Goal: Information Seeking & Learning: Learn about a topic

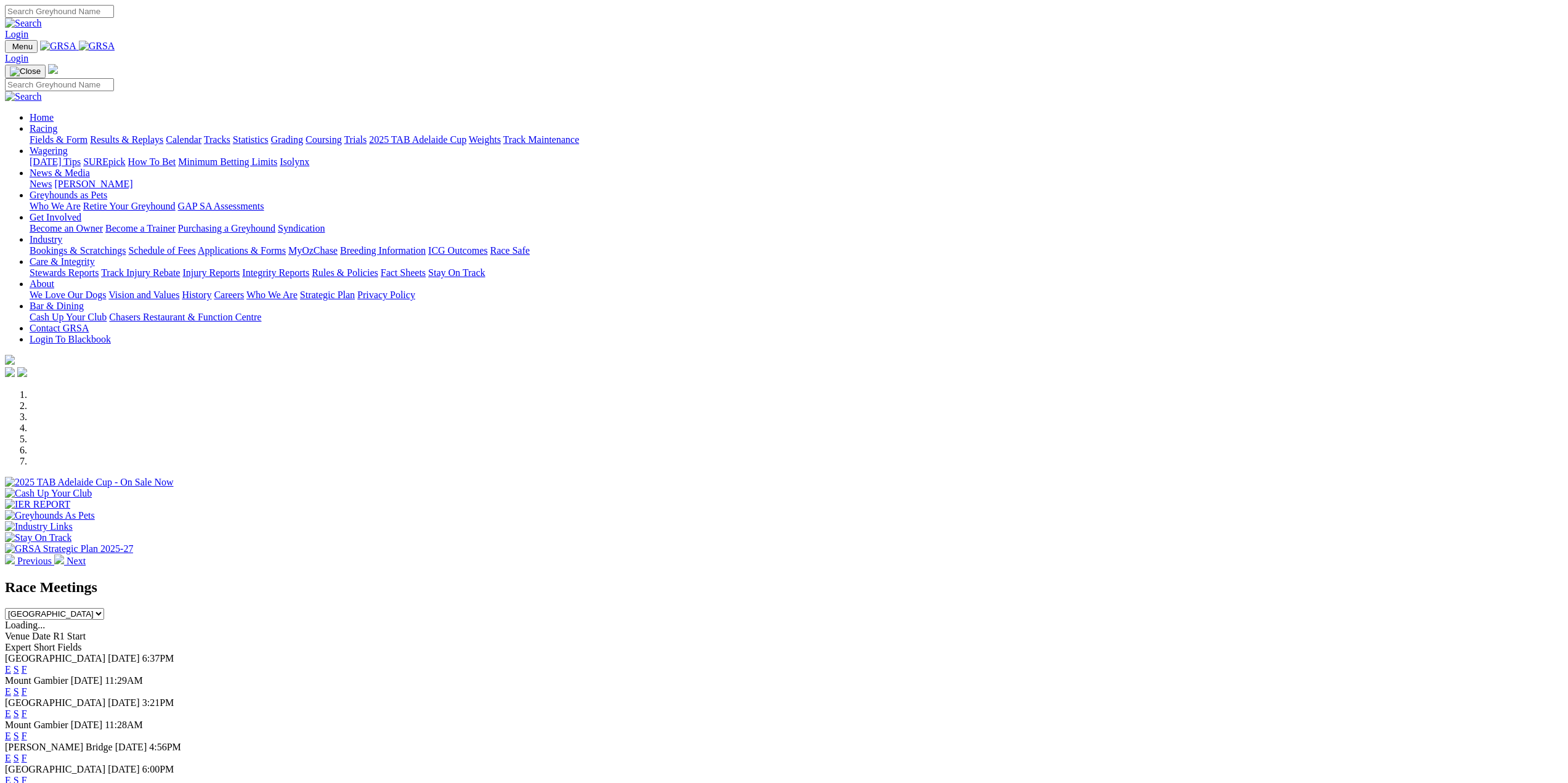
scroll to position [185, 0]
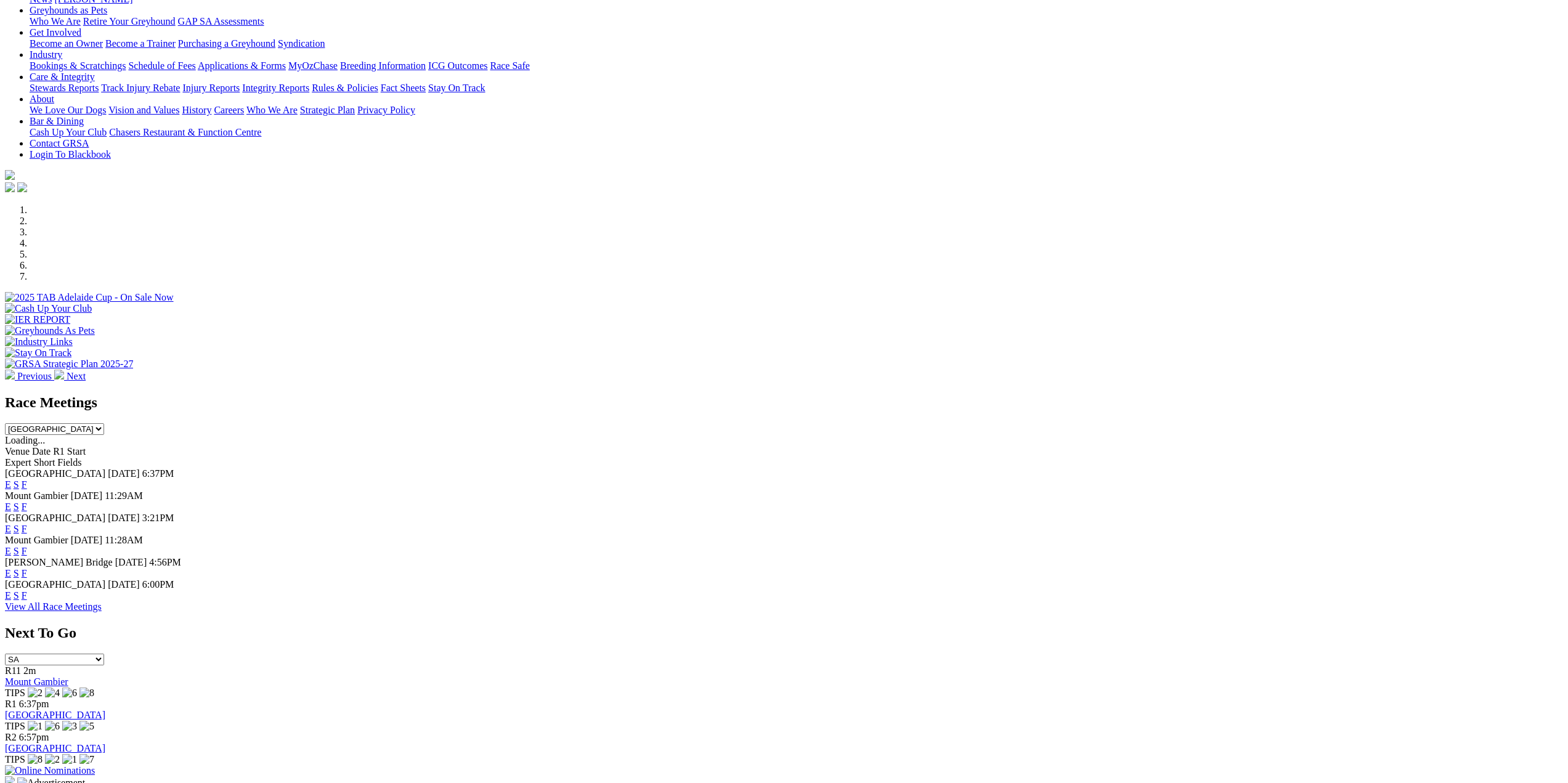
click at [27, 597] on link "F" at bounding box center [24, 595] width 6 height 10
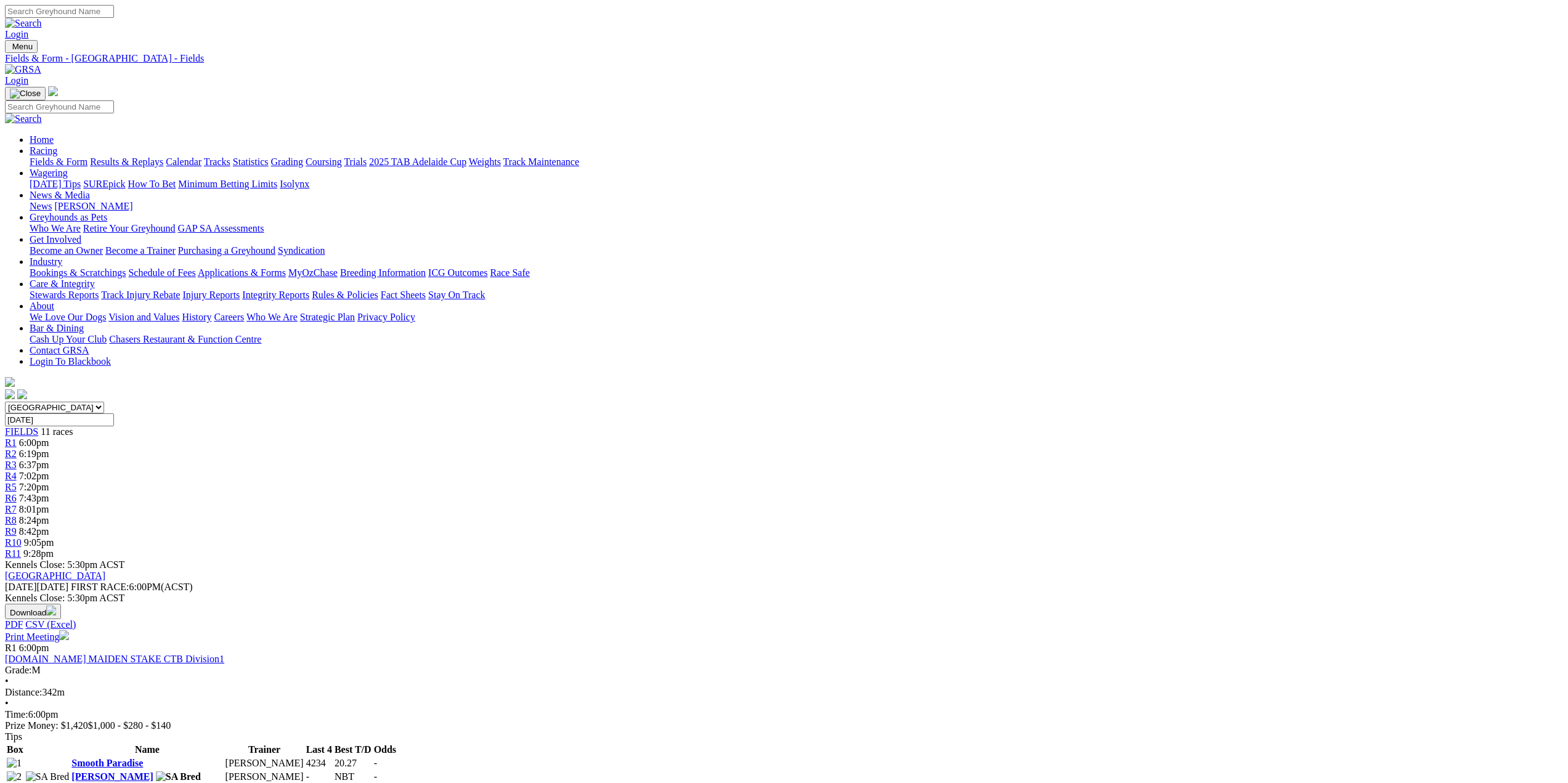
click at [17, 438] on span "R1" at bounding box center [10, 443] width 12 height 10
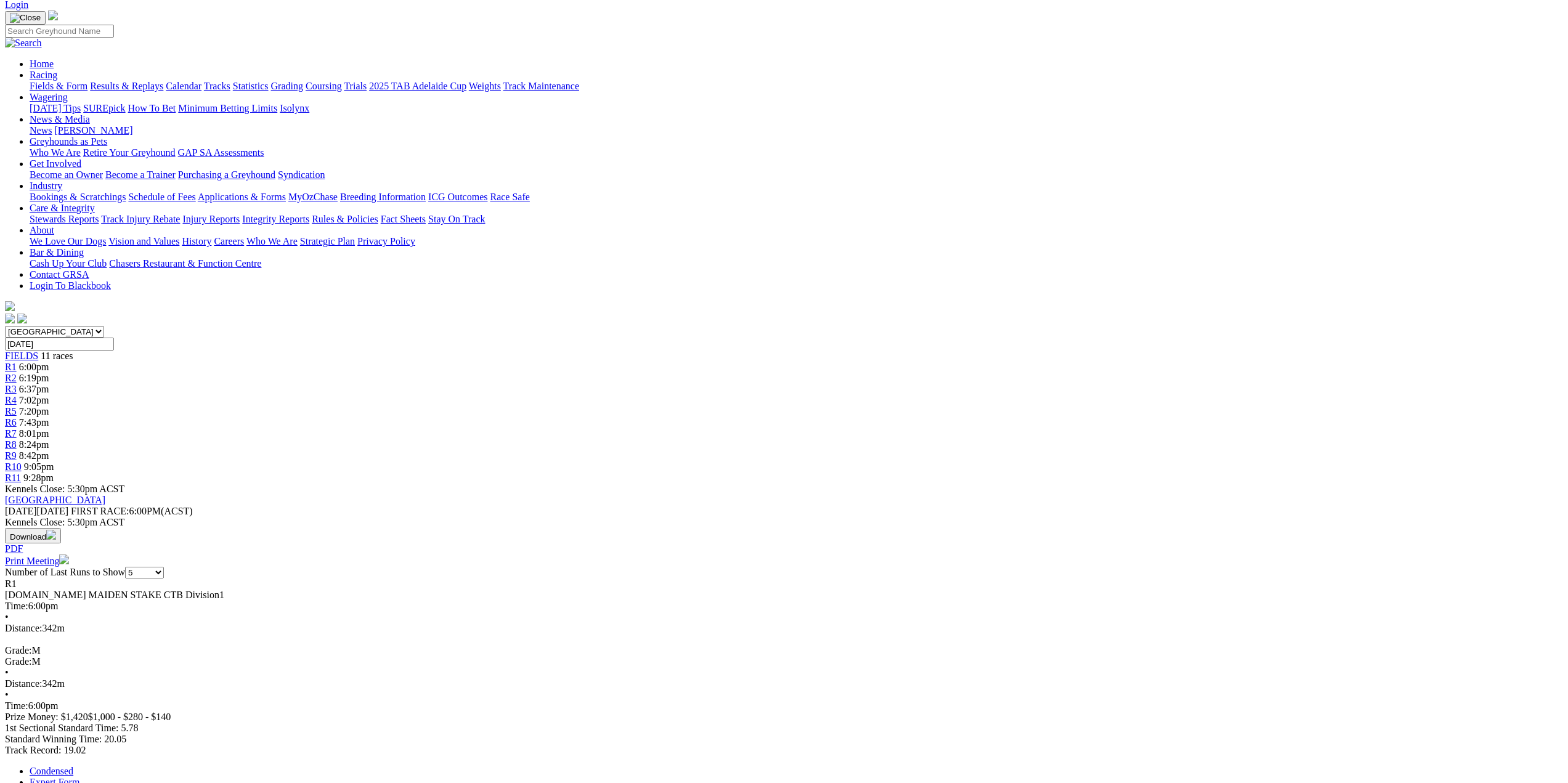
scroll to position [62, 0]
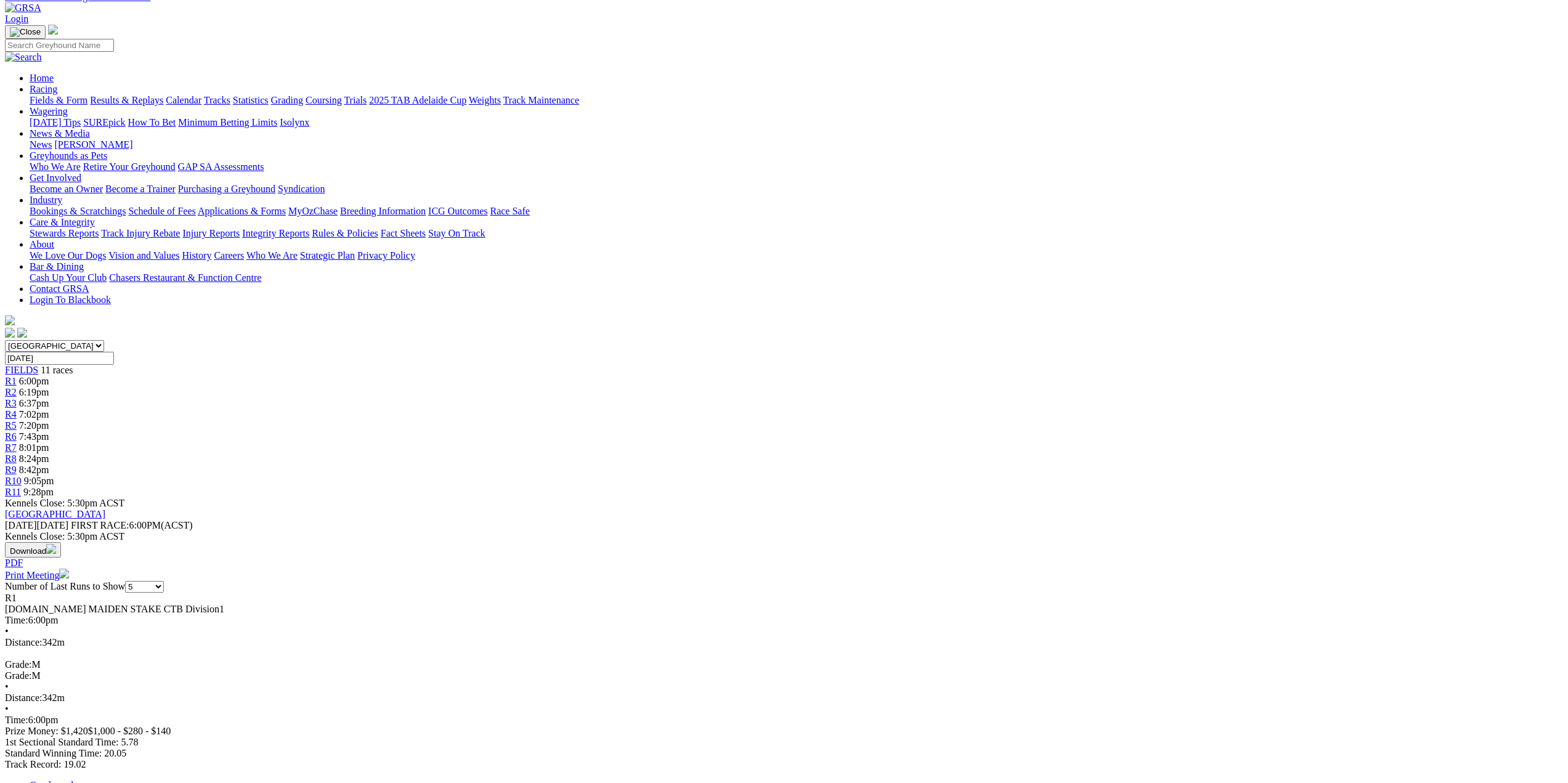
click at [17, 387] on span "R2" at bounding box center [10, 392] width 12 height 10
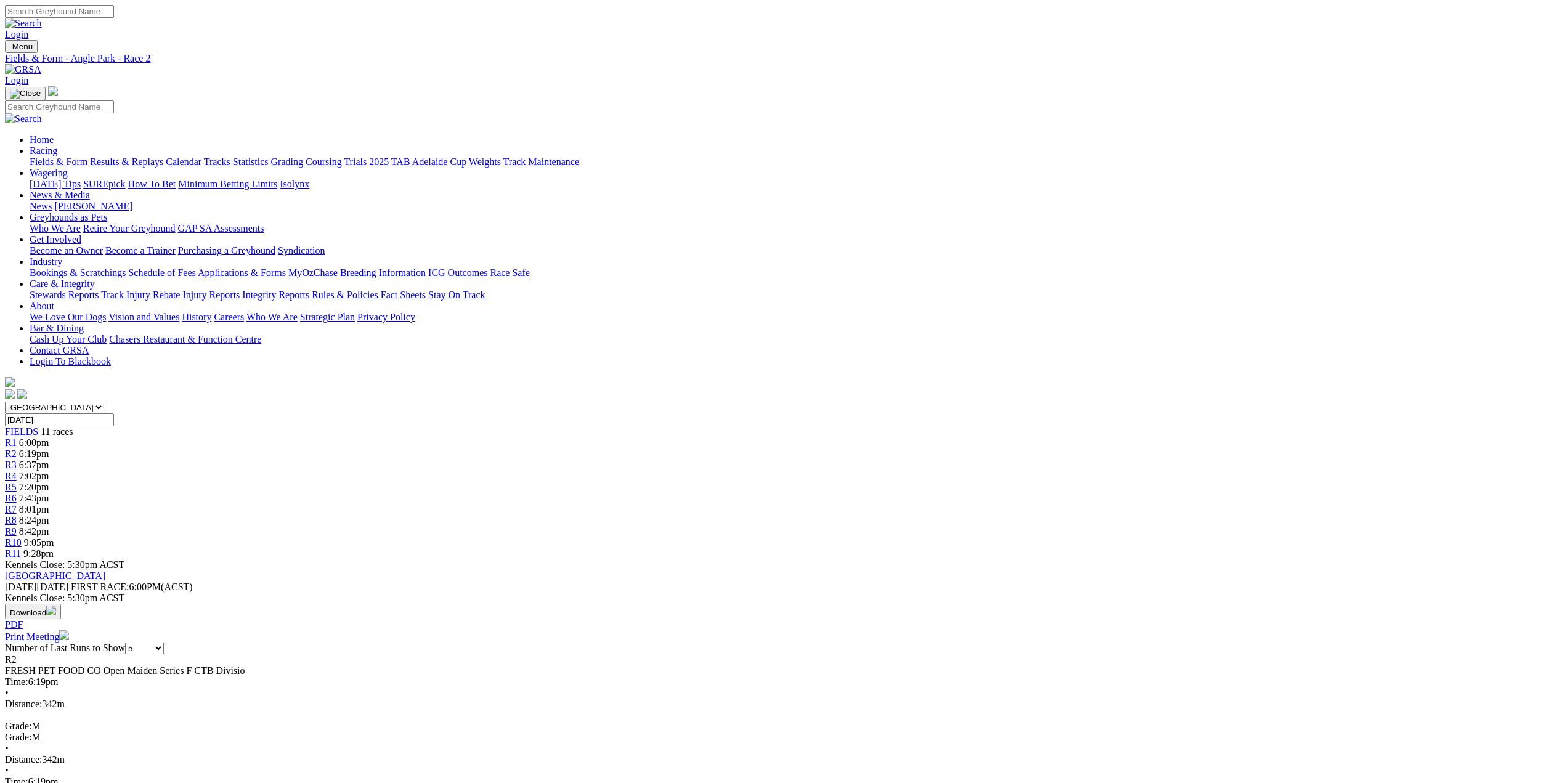
click at [17, 459] on span "R3" at bounding box center [10, 464] width 12 height 10
click at [17, 470] on span "R4" at bounding box center [10, 475] width 12 height 10
click at [17, 482] on span "R5" at bounding box center [10, 487] width 12 height 10
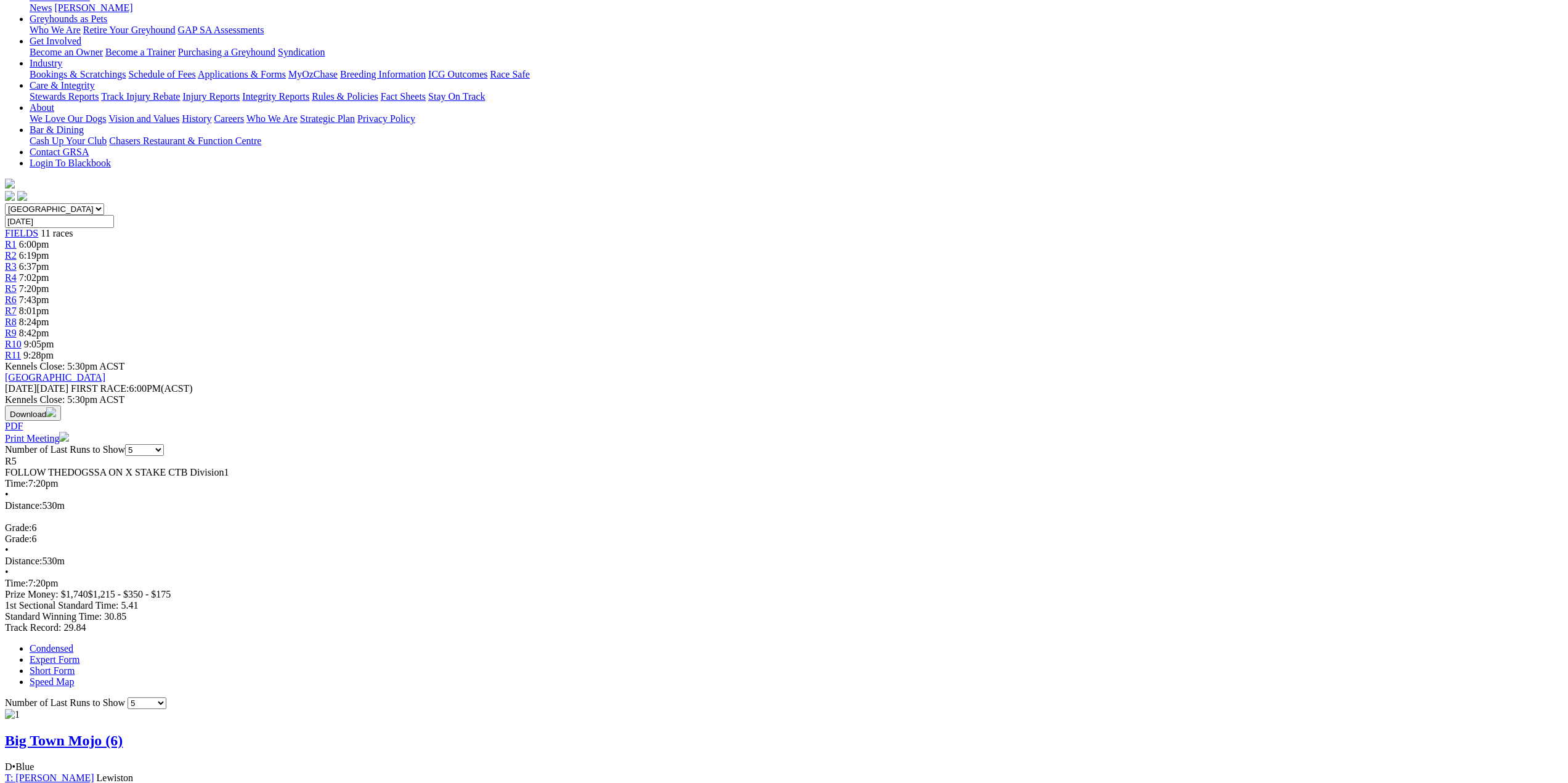
scroll to position [123, 0]
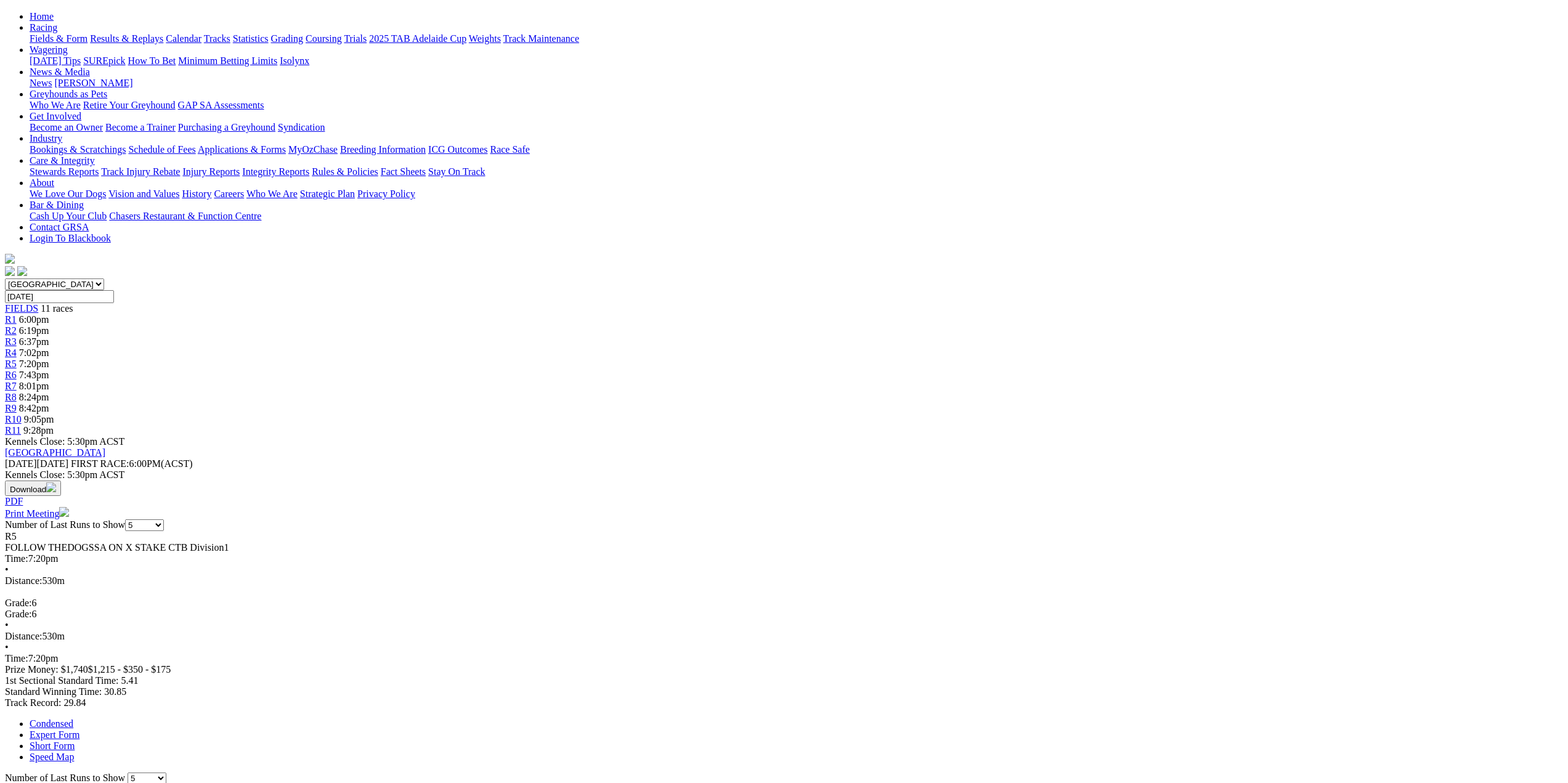
click at [17, 370] on span "R6" at bounding box center [10, 375] width 12 height 10
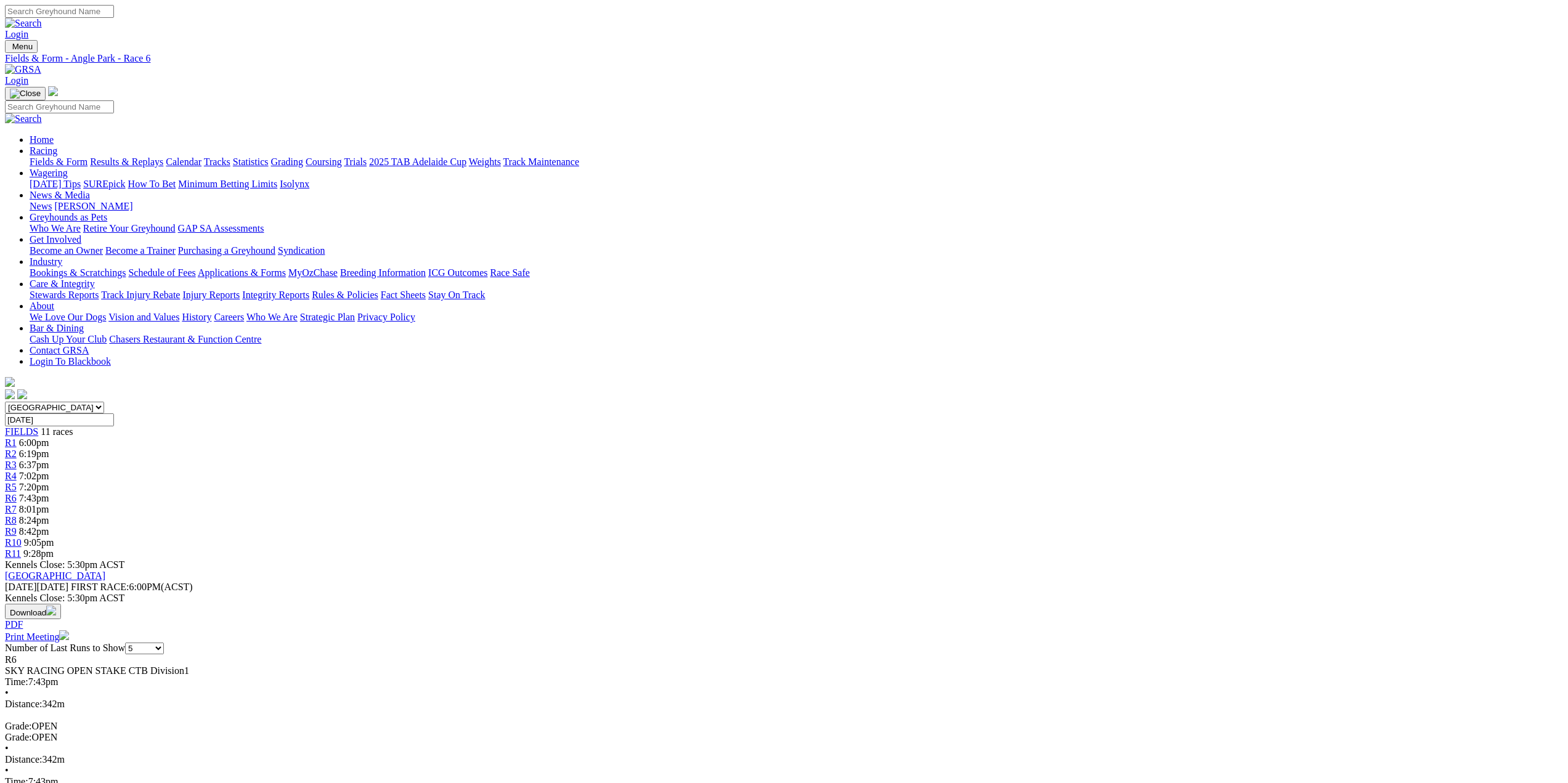
click at [17, 504] on span "R7" at bounding box center [10, 509] width 12 height 10
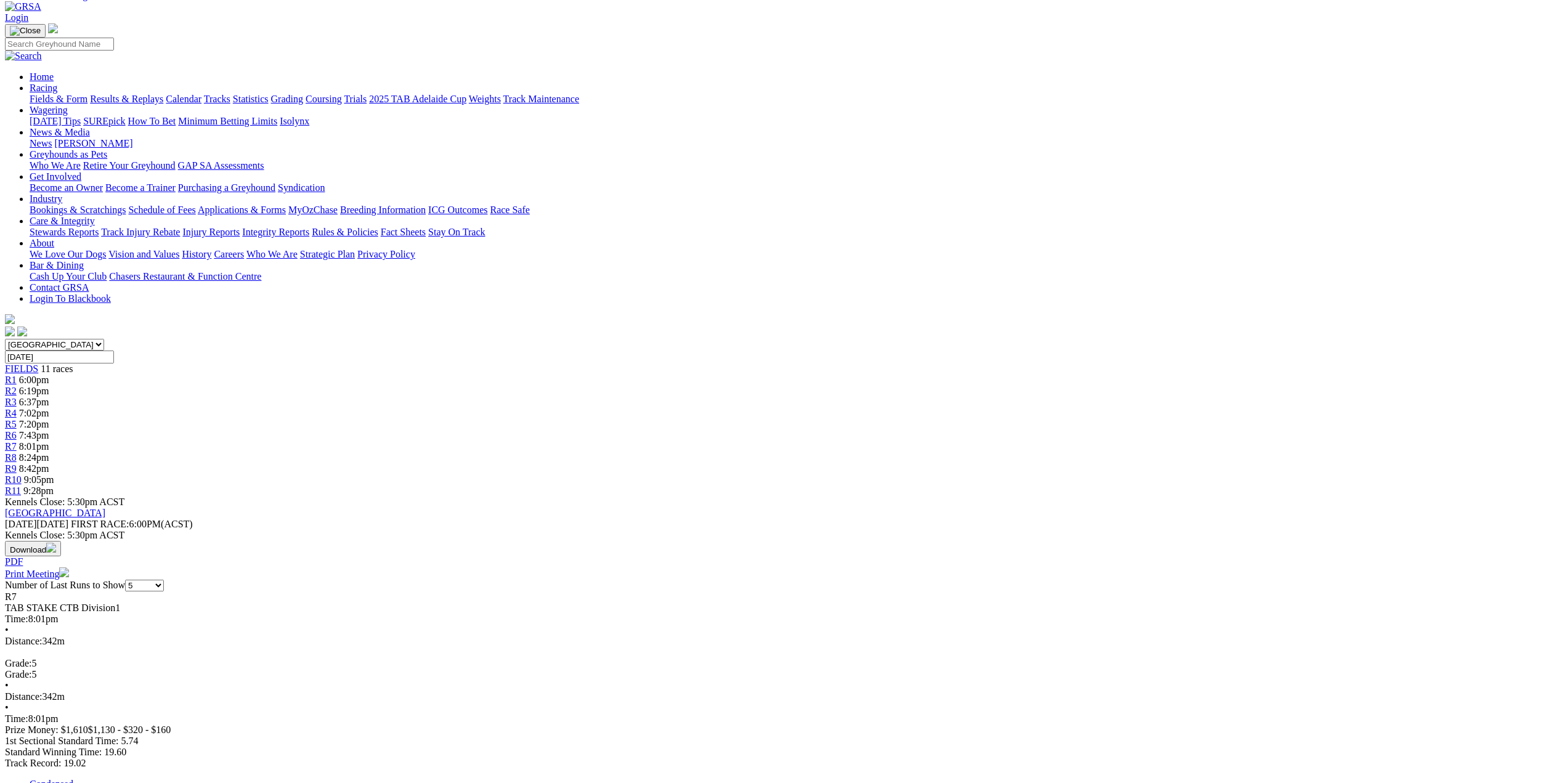
scroll to position [62, 0]
click at [17, 453] on span "R8" at bounding box center [10, 458] width 12 height 10
click at [17, 464] on span "R9" at bounding box center [10, 469] width 12 height 10
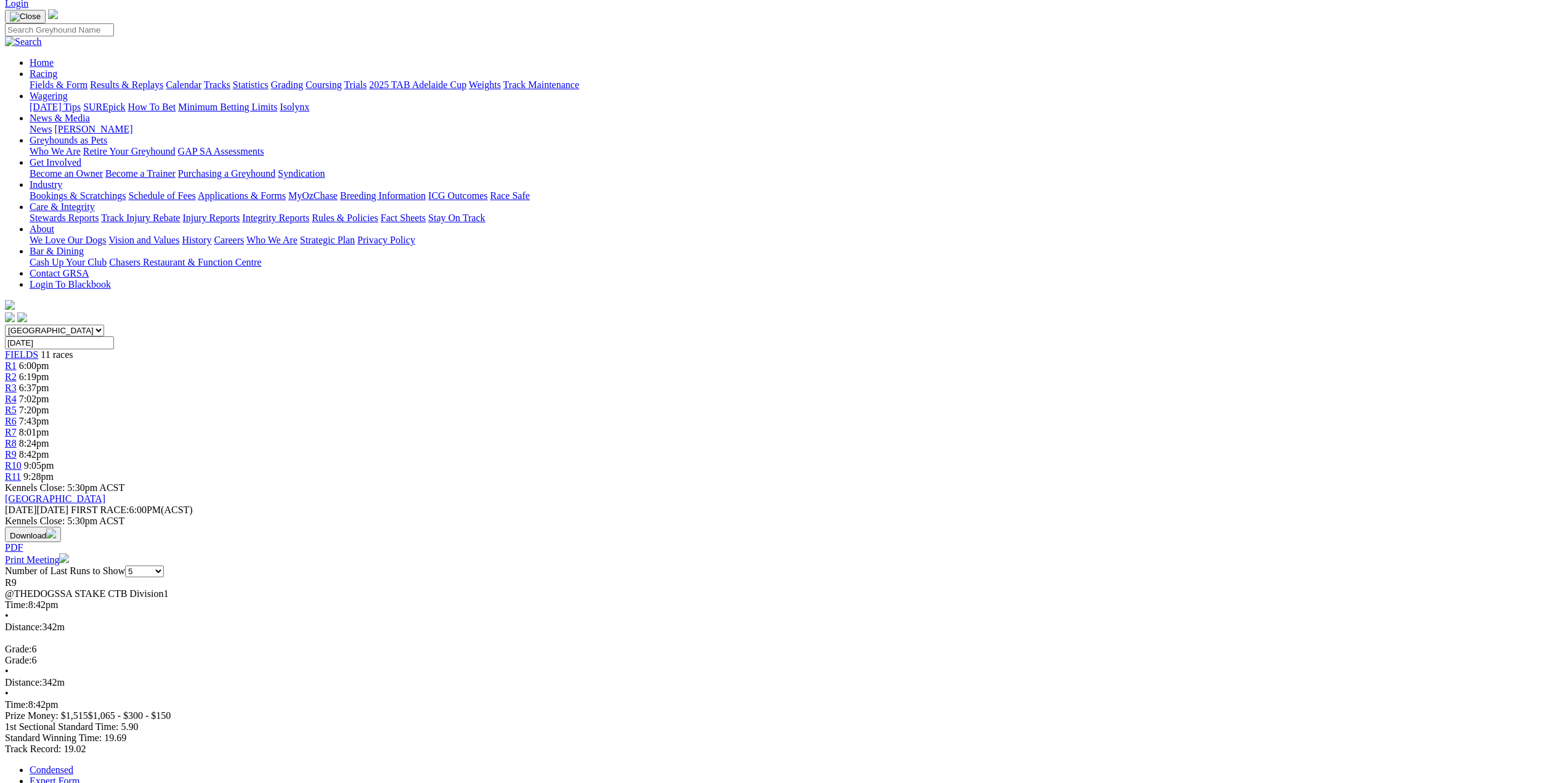
scroll to position [185, 0]
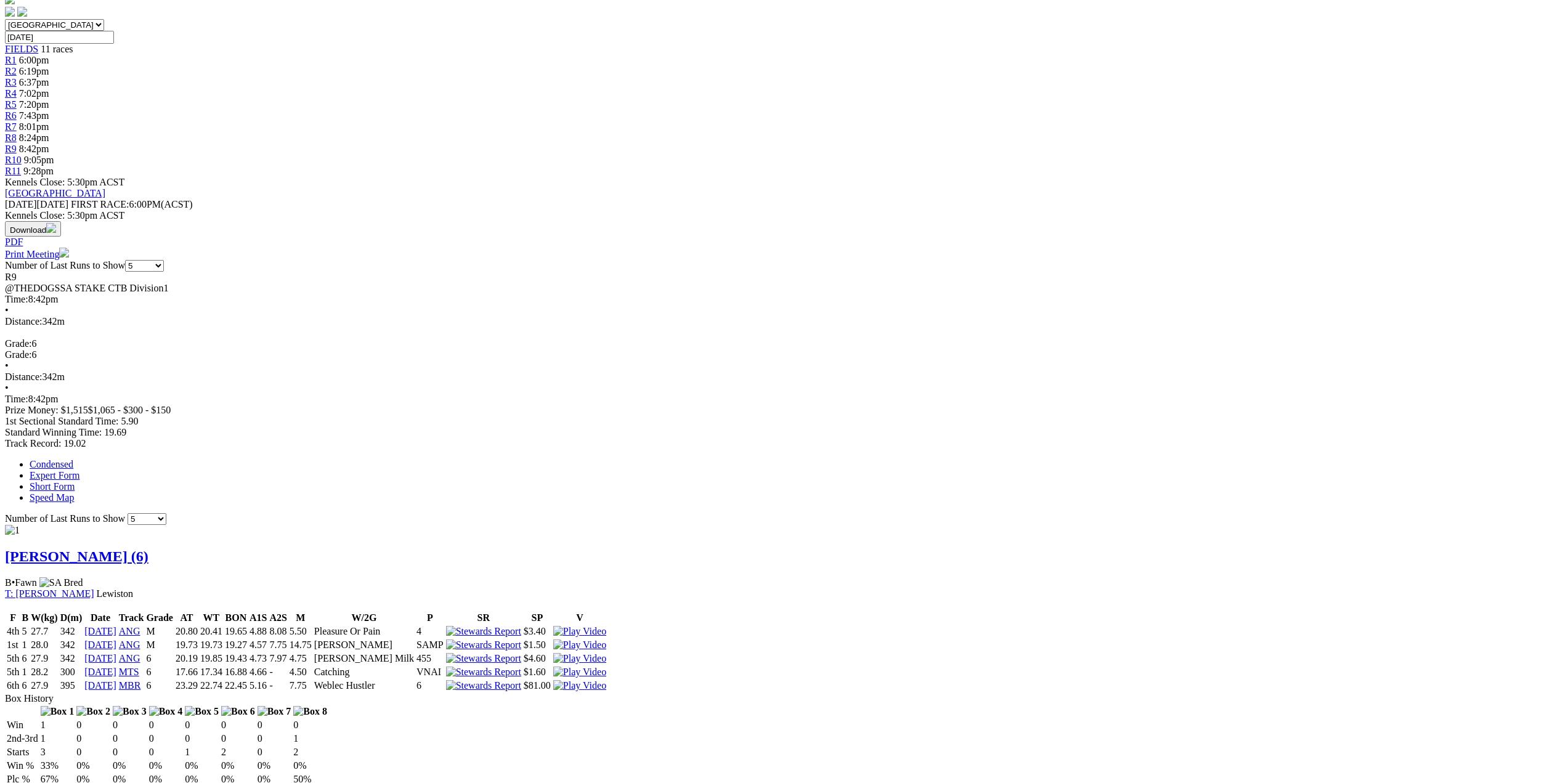
scroll to position [370, 0]
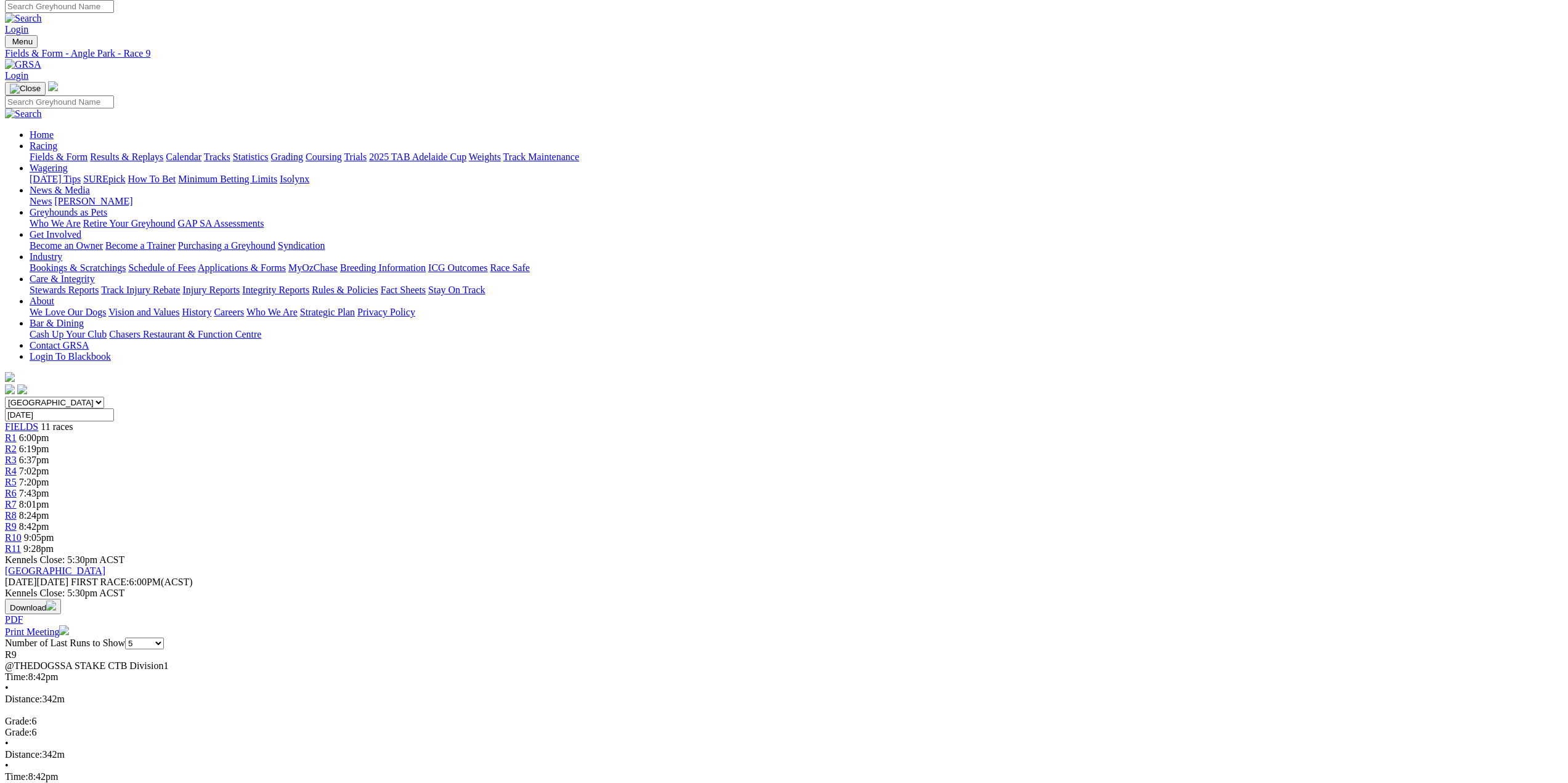
scroll to position [0, 0]
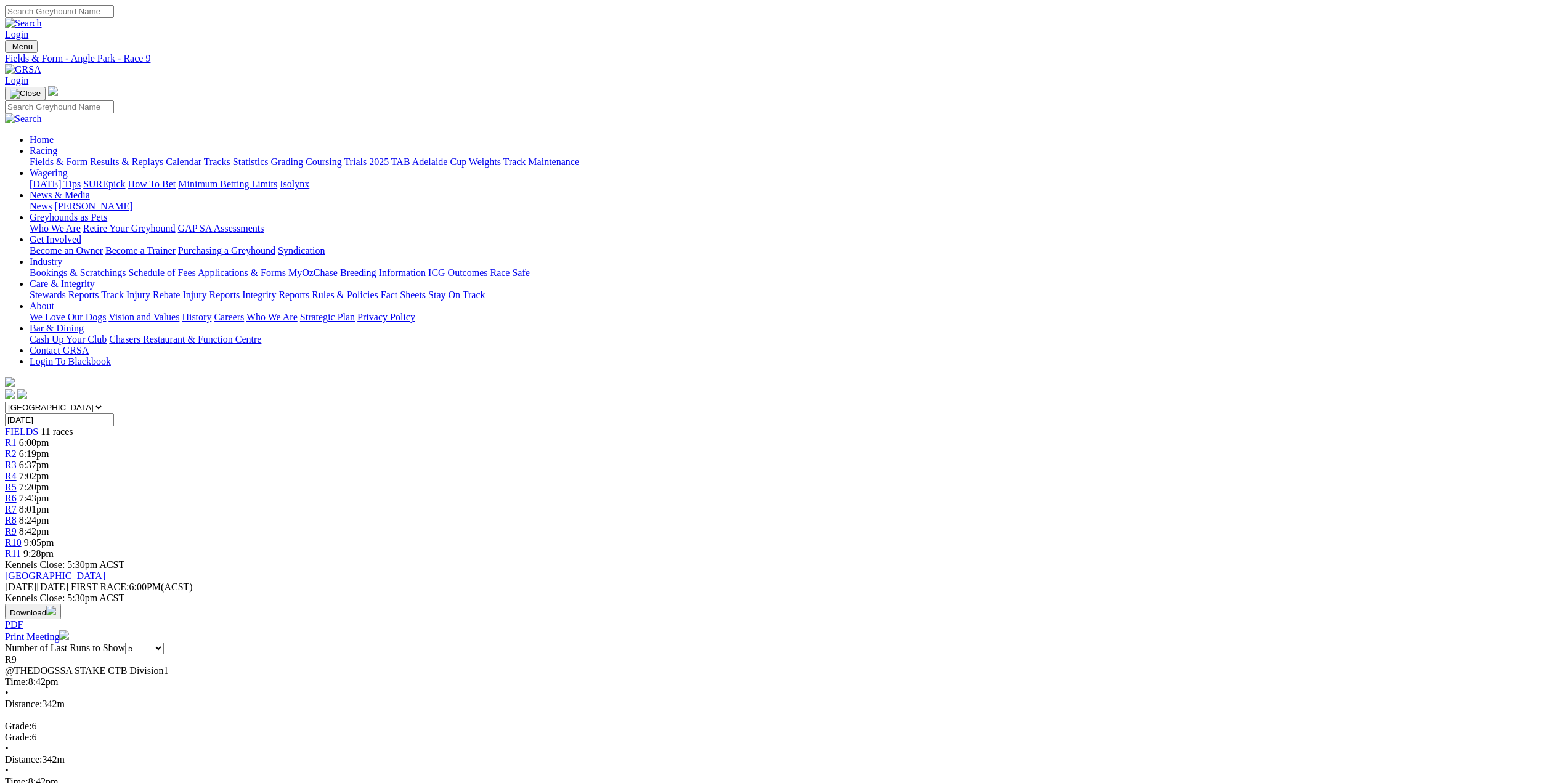
click at [22, 537] on span "R10" at bounding box center [13, 542] width 17 height 10
click at [21, 548] on span "R11" at bounding box center [13, 553] width 16 height 10
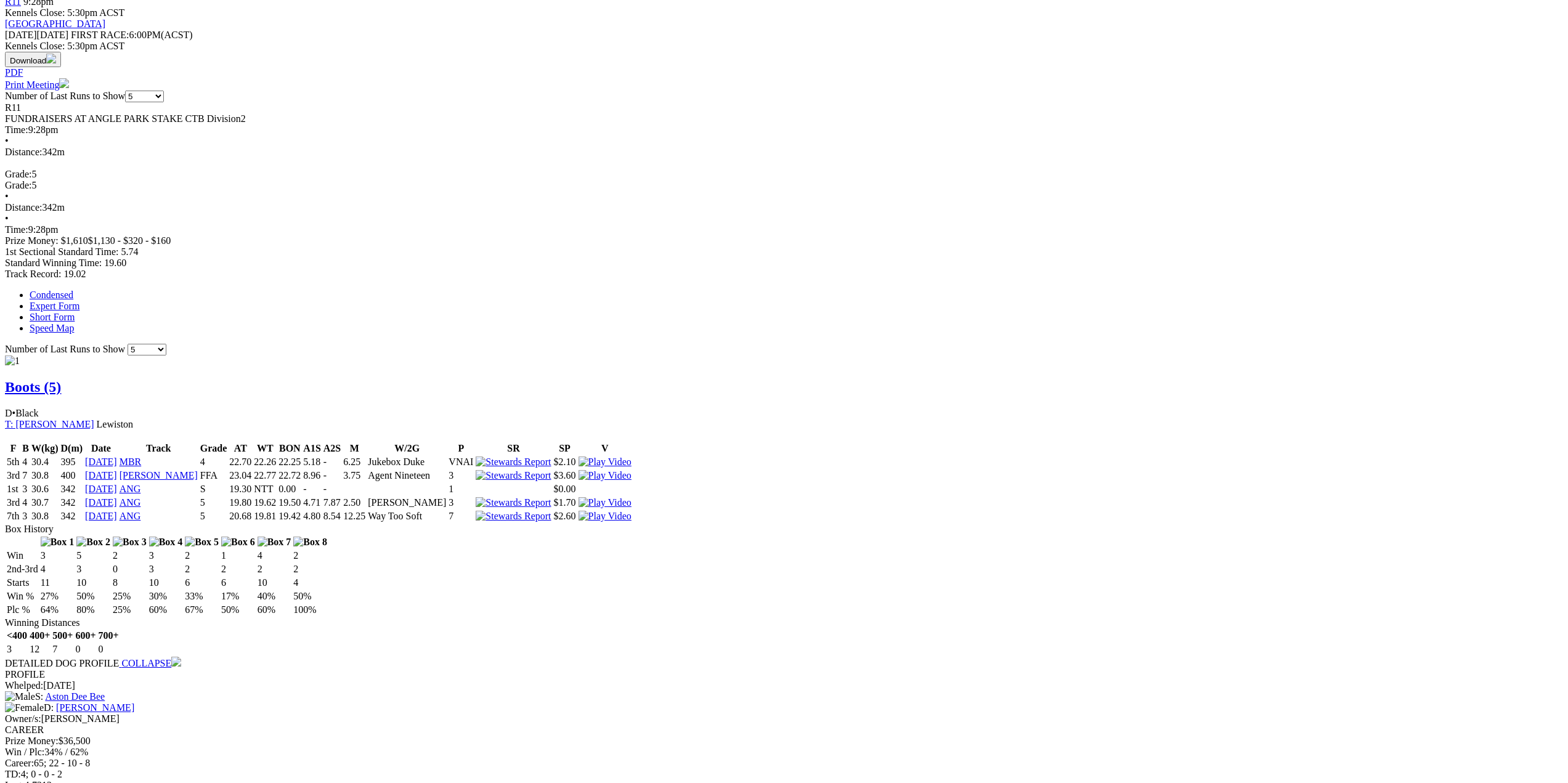
scroll to position [431, 0]
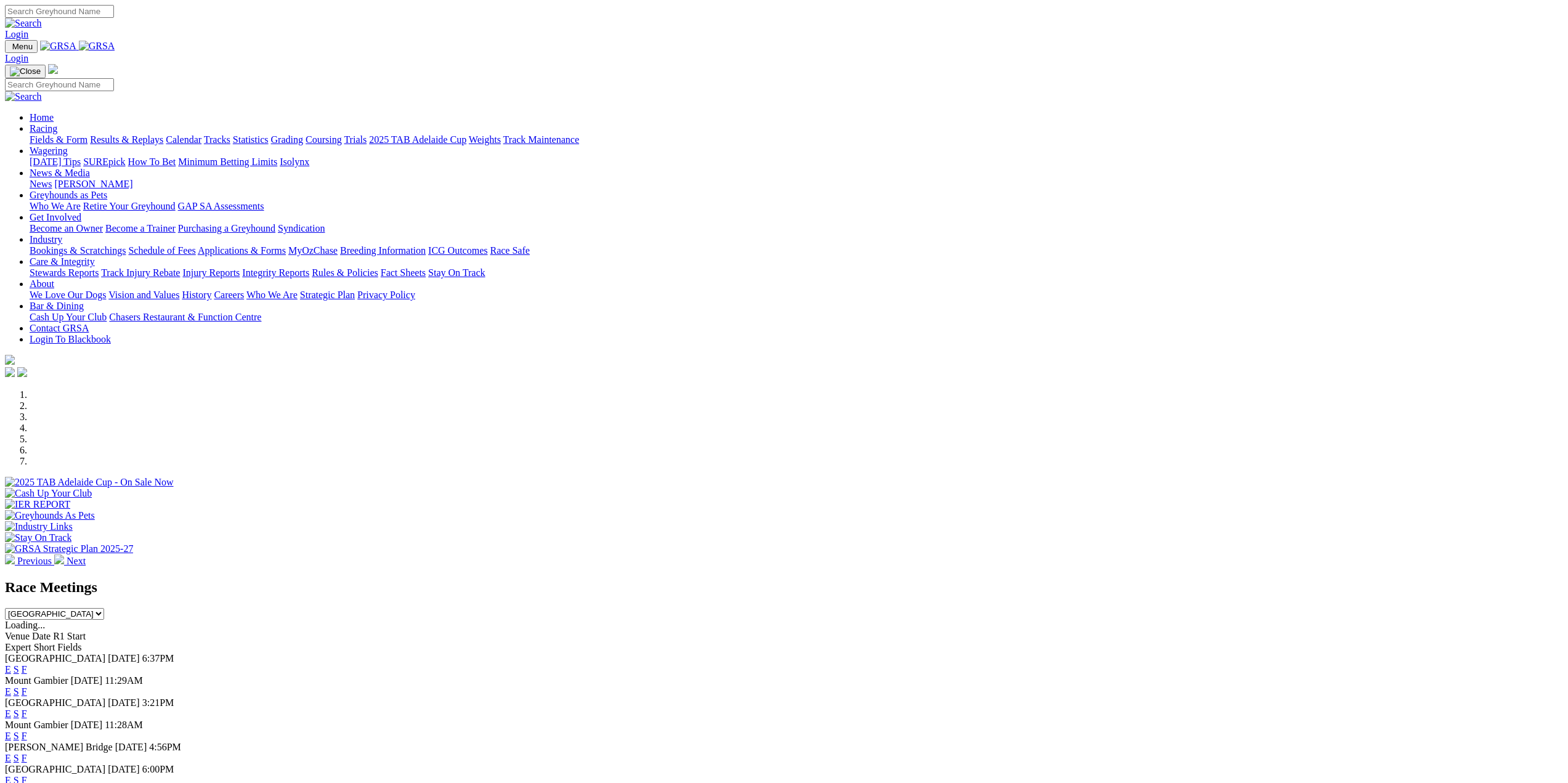
scroll to position [185, 0]
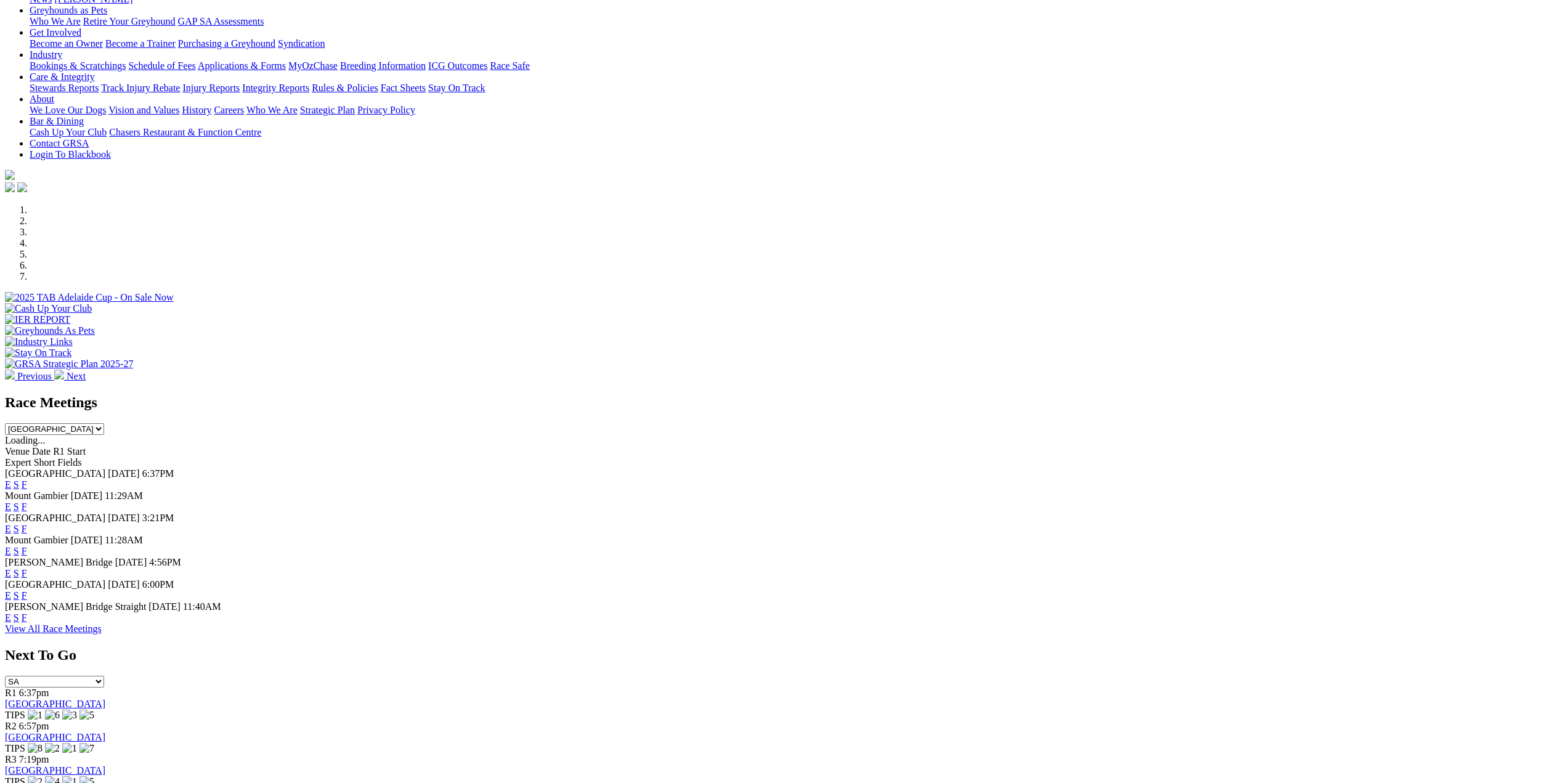
drag, startPoint x: 0, startPoint y: 0, endPoint x: 844, endPoint y: 598, distance: 1034.4
click at [11, 598] on link "E" at bounding box center [8, 595] width 6 height 10
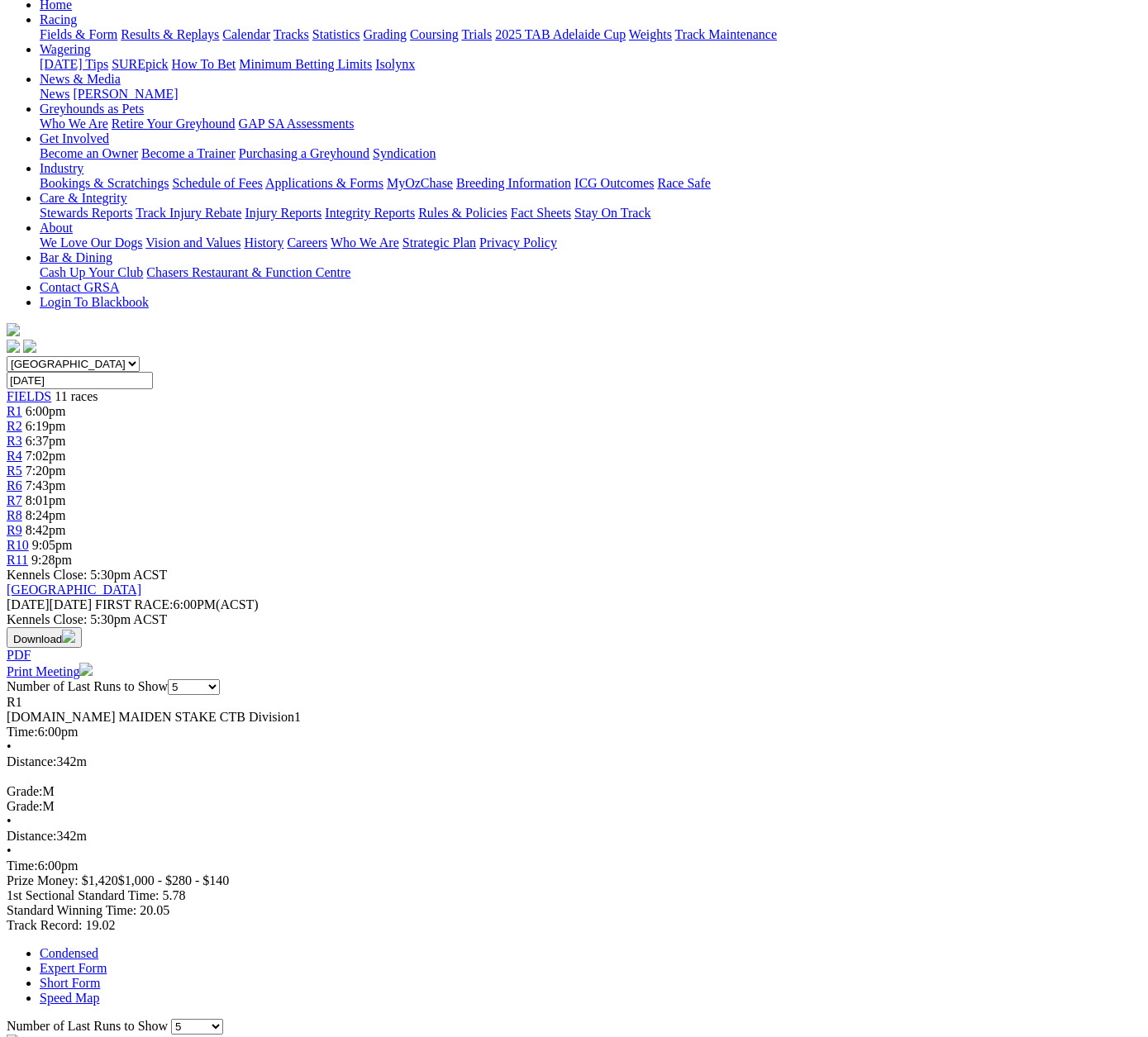
scroll to position [165, 0]
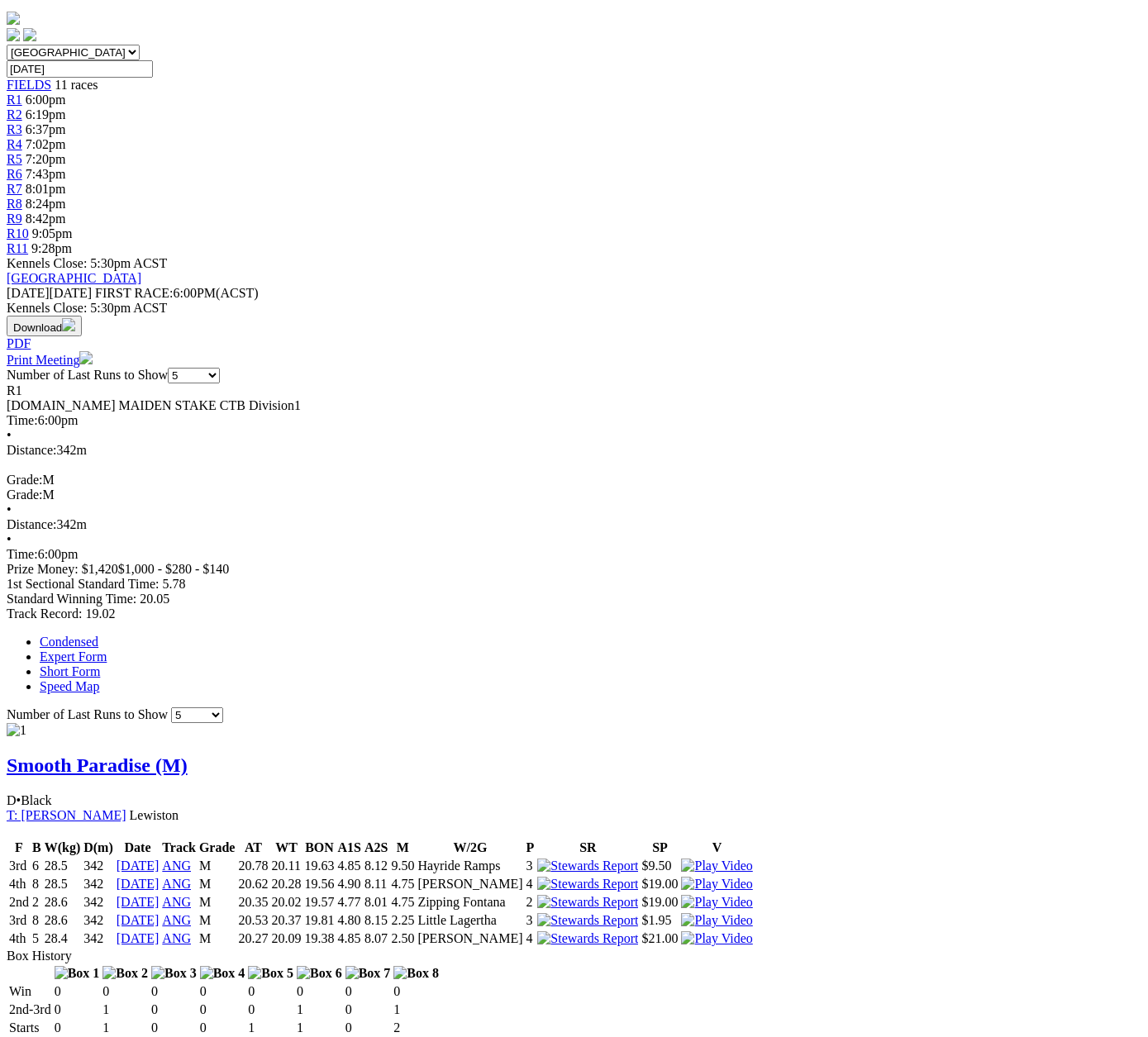
scroll to position [81, 0]
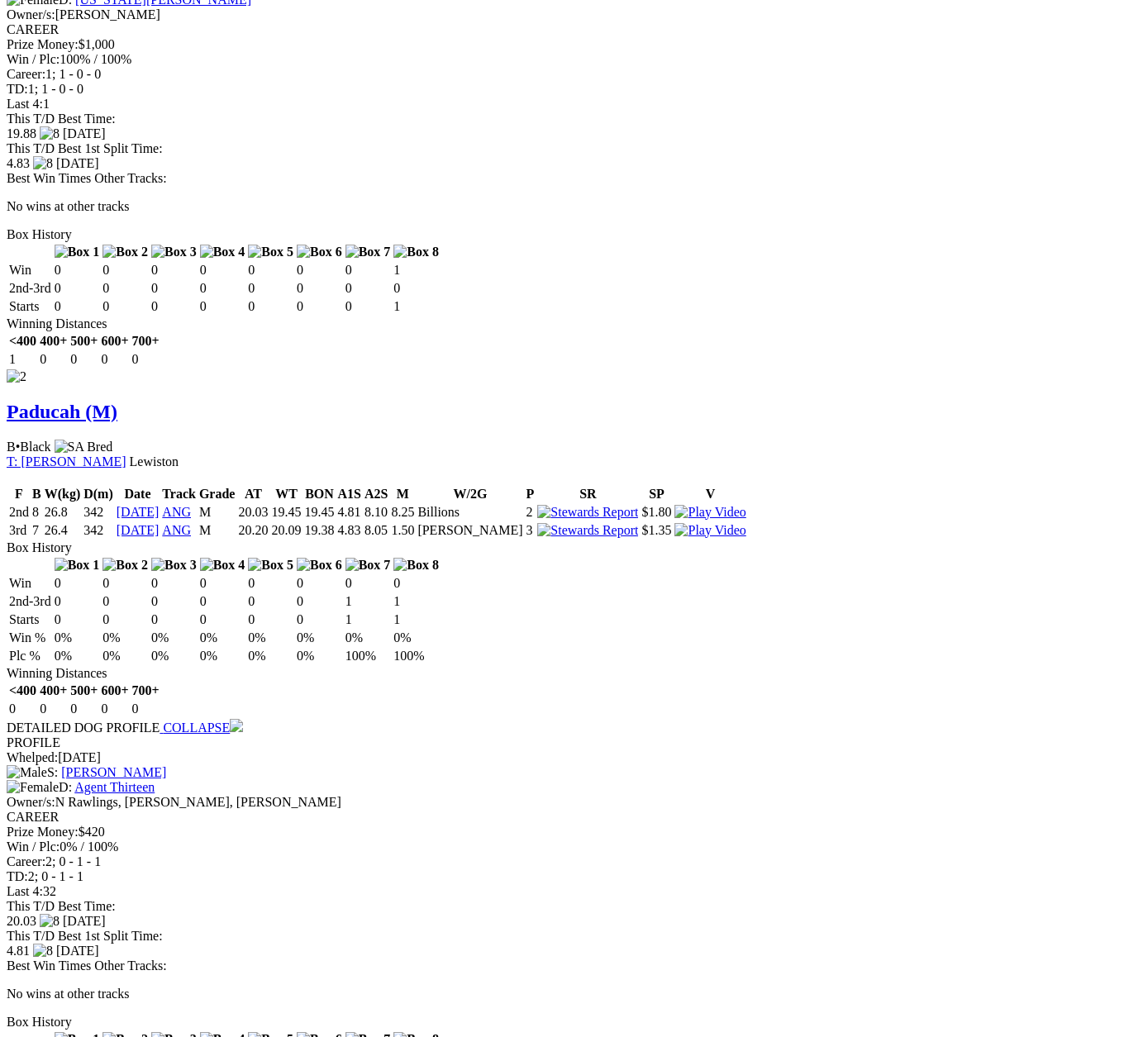
scroll to position [1652, 0]
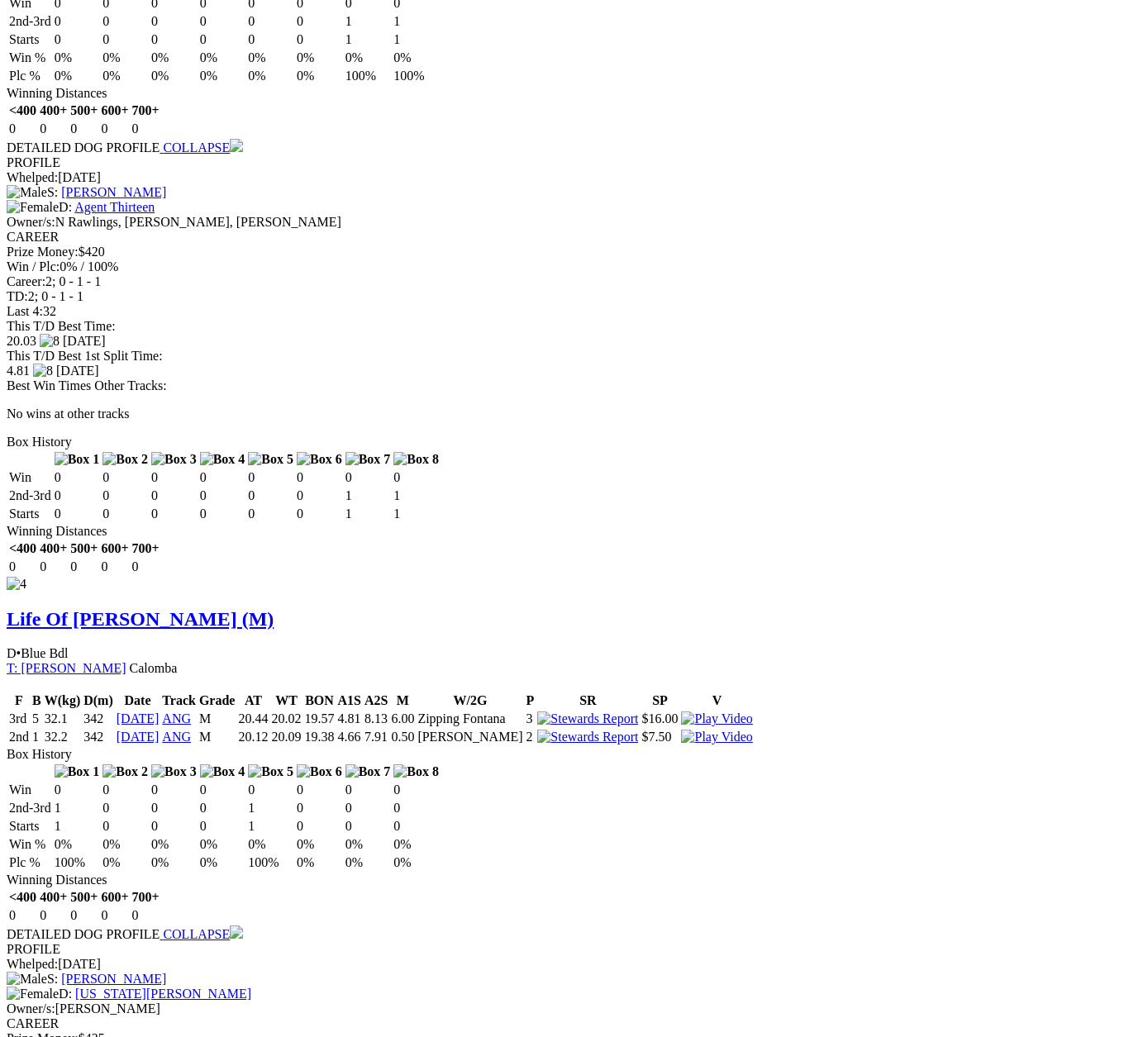
scroll to position [2267, 0]
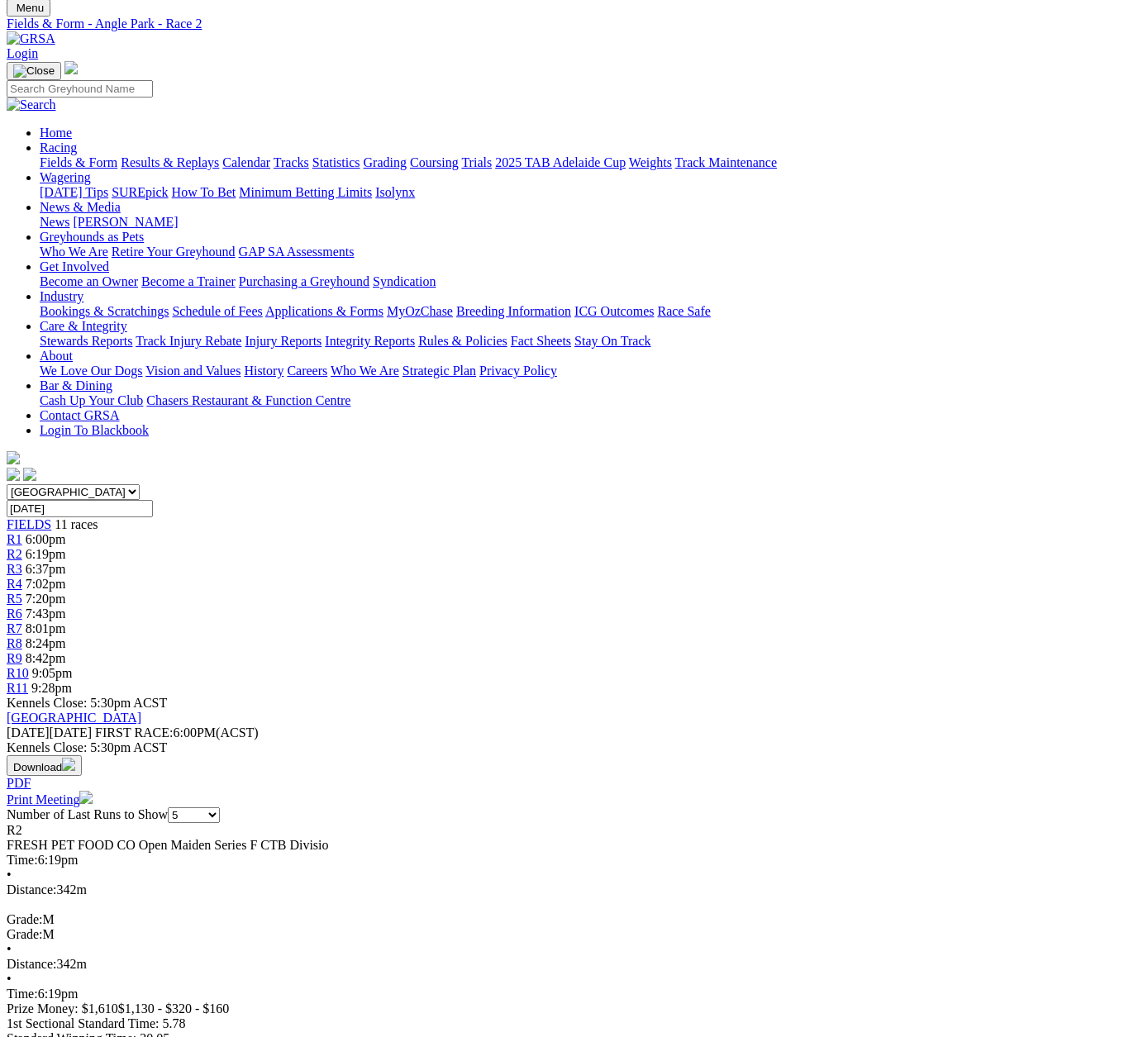
scroll to position [0, 0]
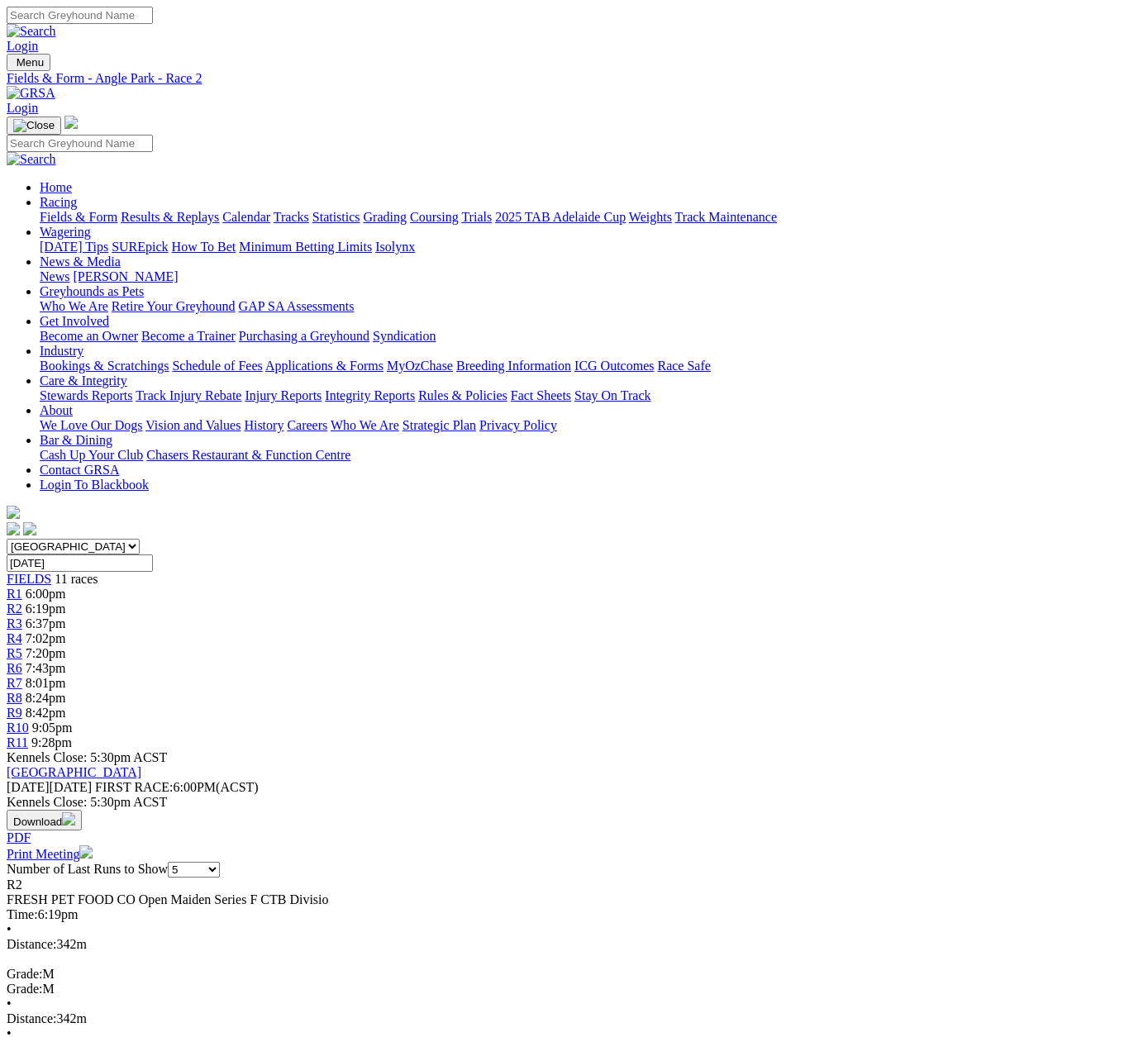
click at [23, 616] on span "R3" at bounding box center [14, 623] width 16 height 14
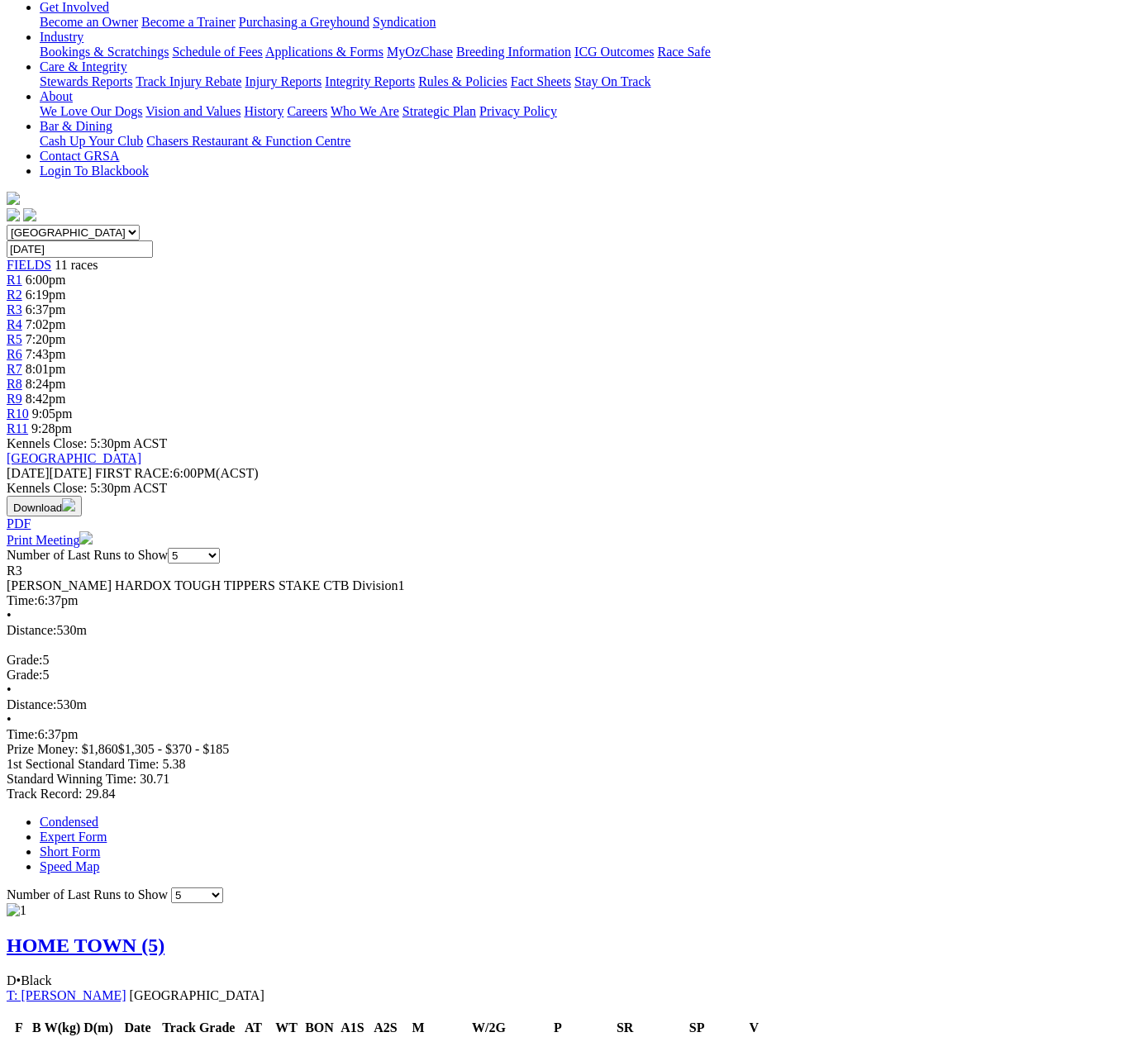
scroll to position [165, 0]
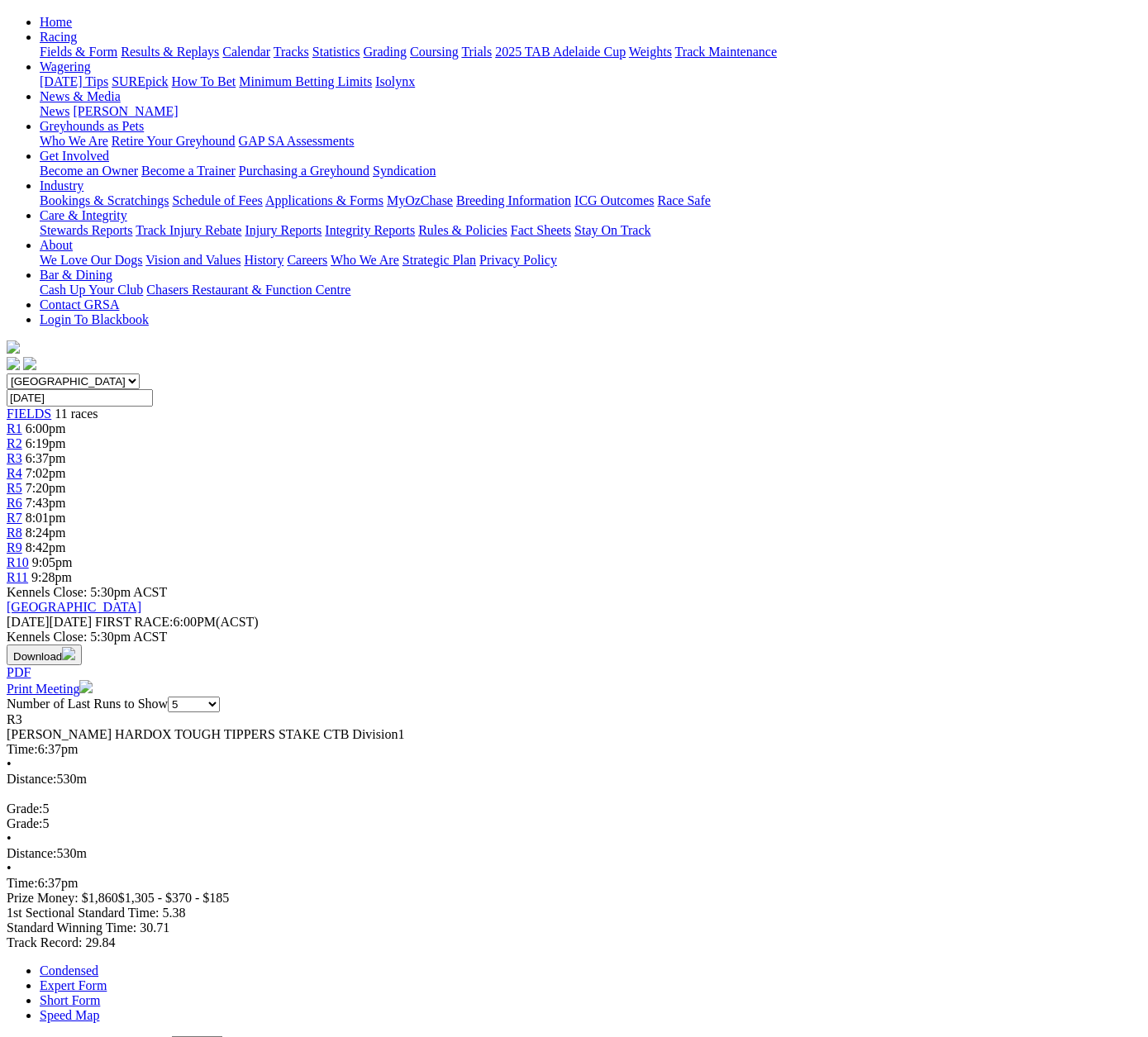
click at [23, 540] on span "R9" at bounding box center [14, 547] width 16 height 14
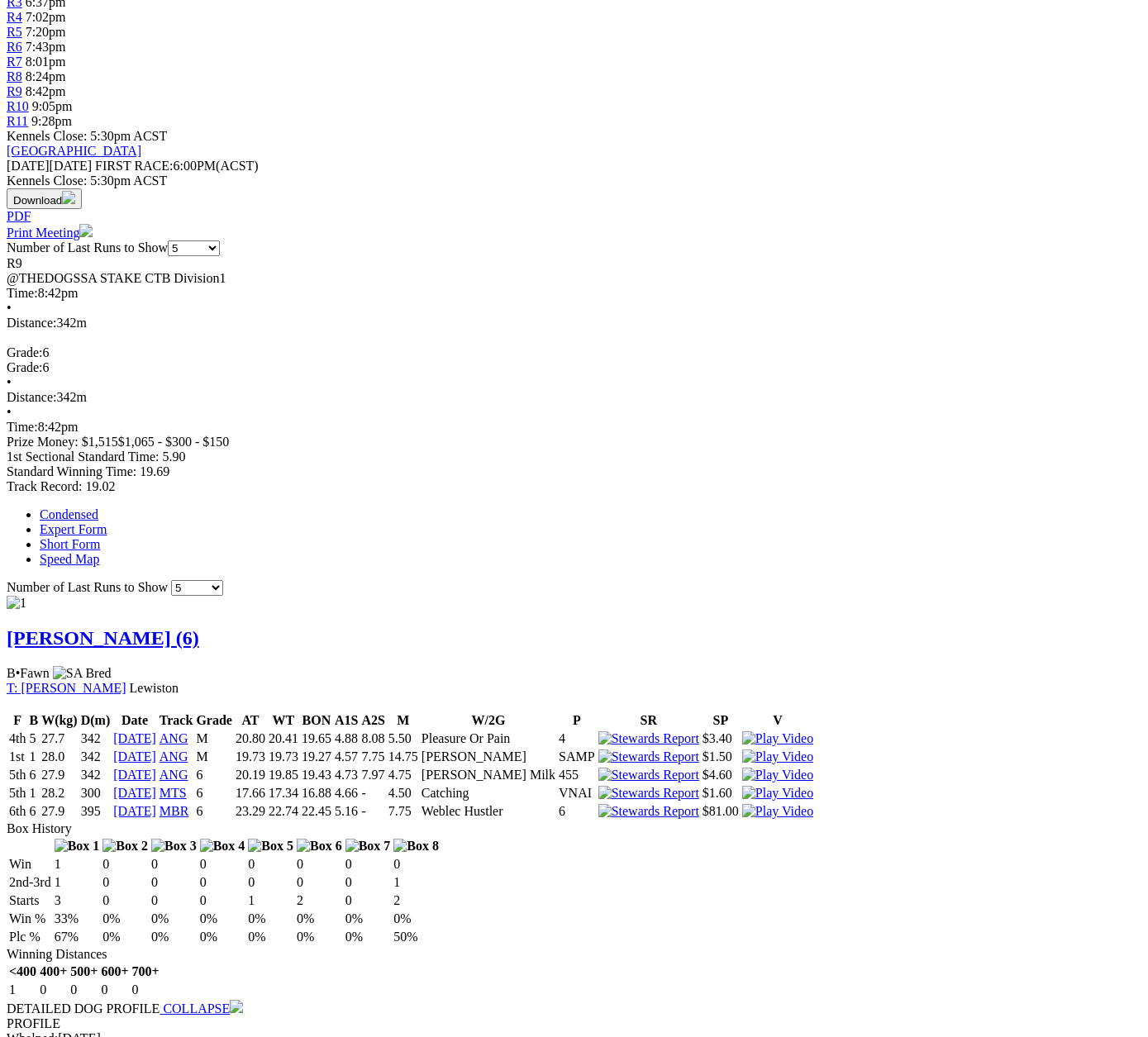
scroll to position [744, 0]
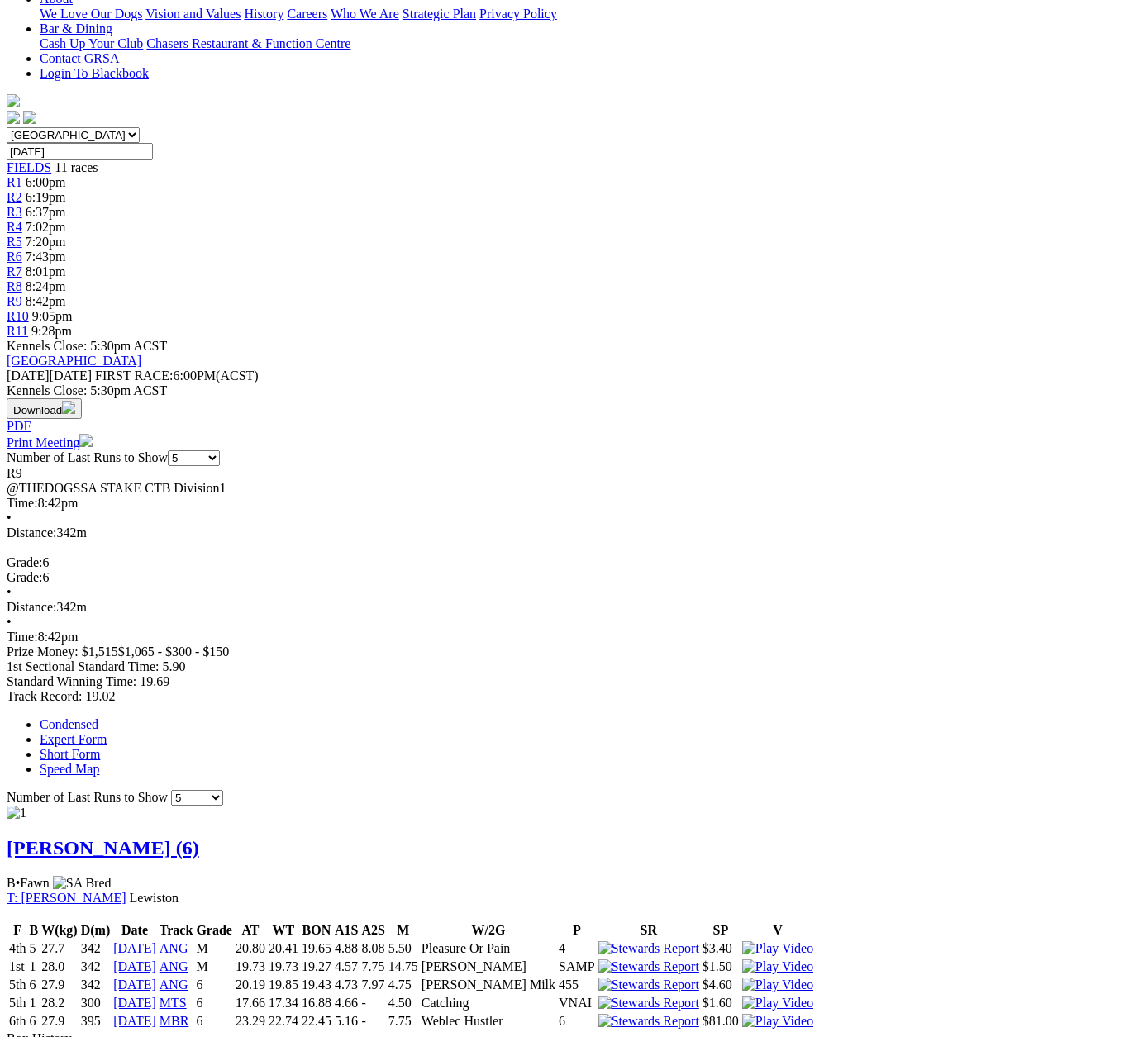
scroll to position [0, 0]
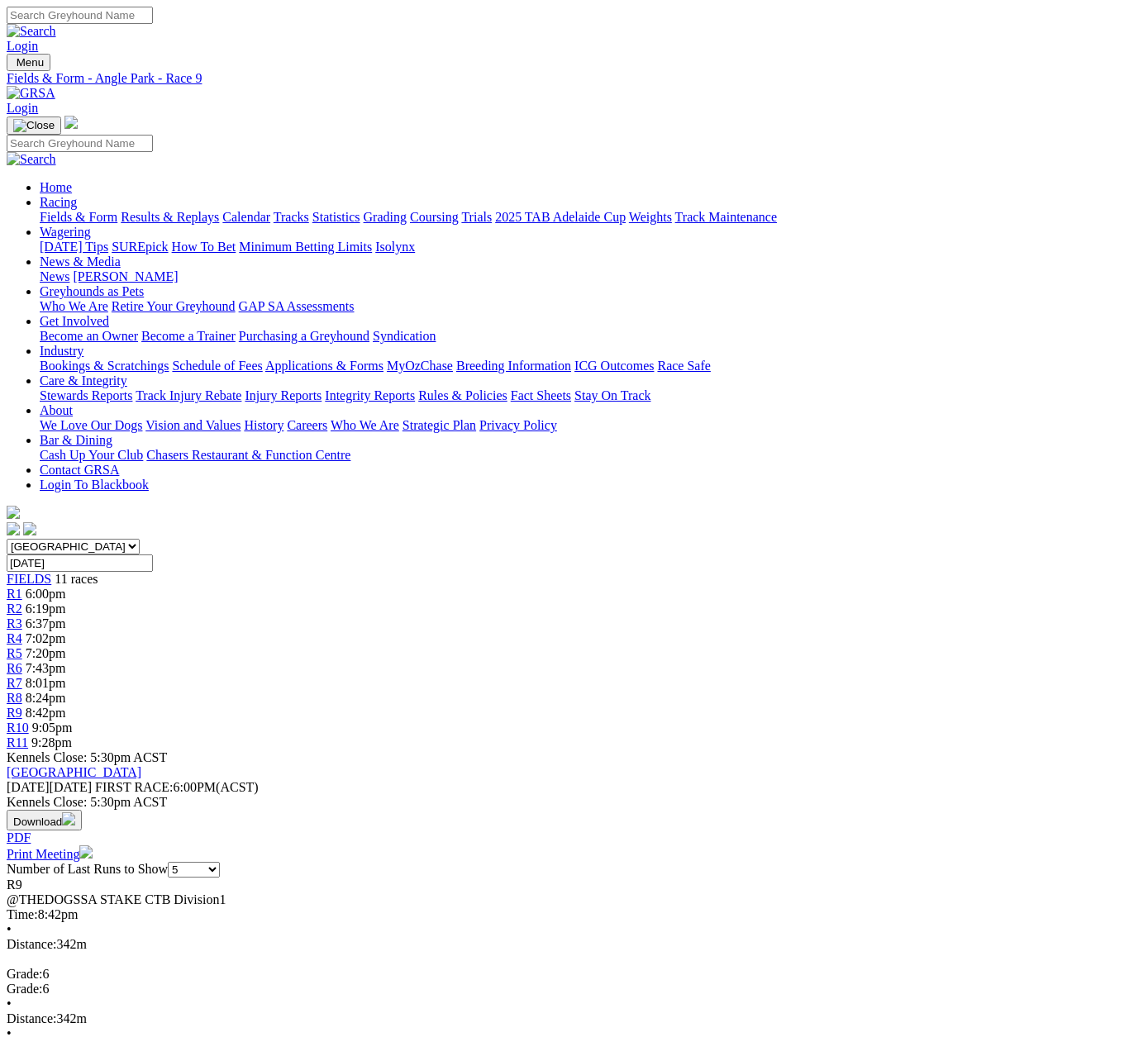
click at [29, 720] on span "R10" at bounding box center [18, 727] width 23 height 14
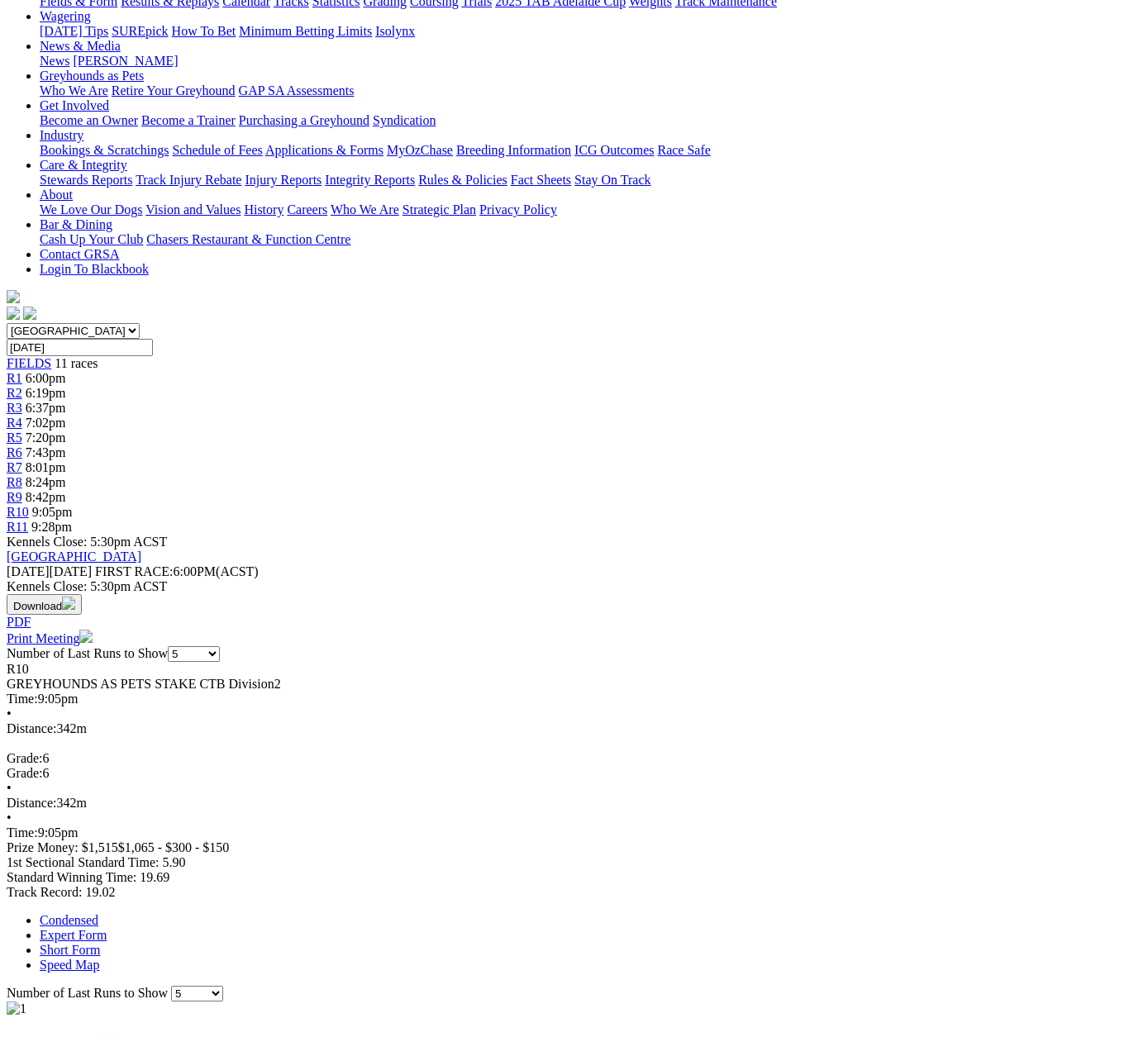
scroll to position [83, 0]
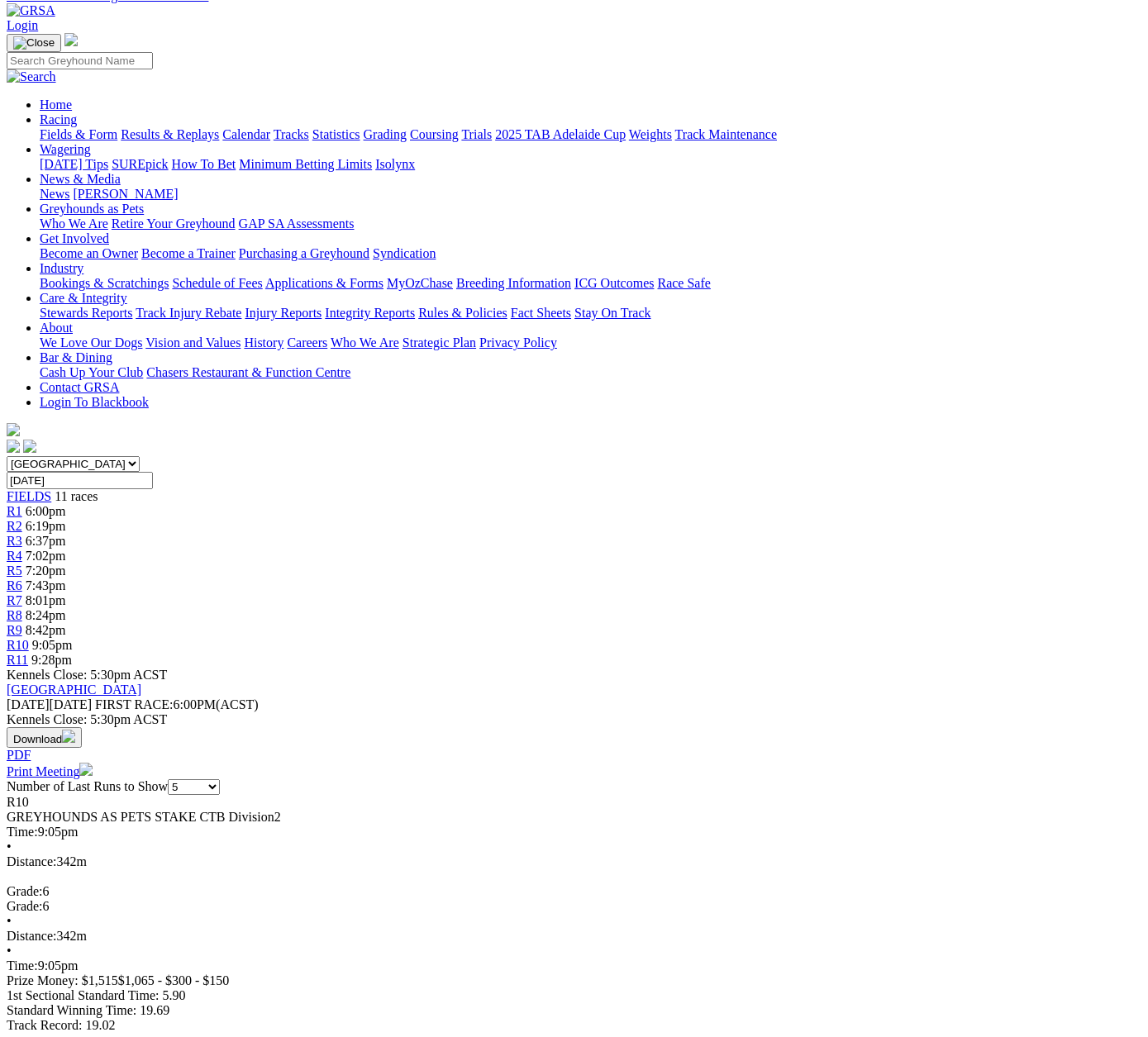
click at [28, 653] on span "R11" at bounding box center [17, 659] width 22 height 14
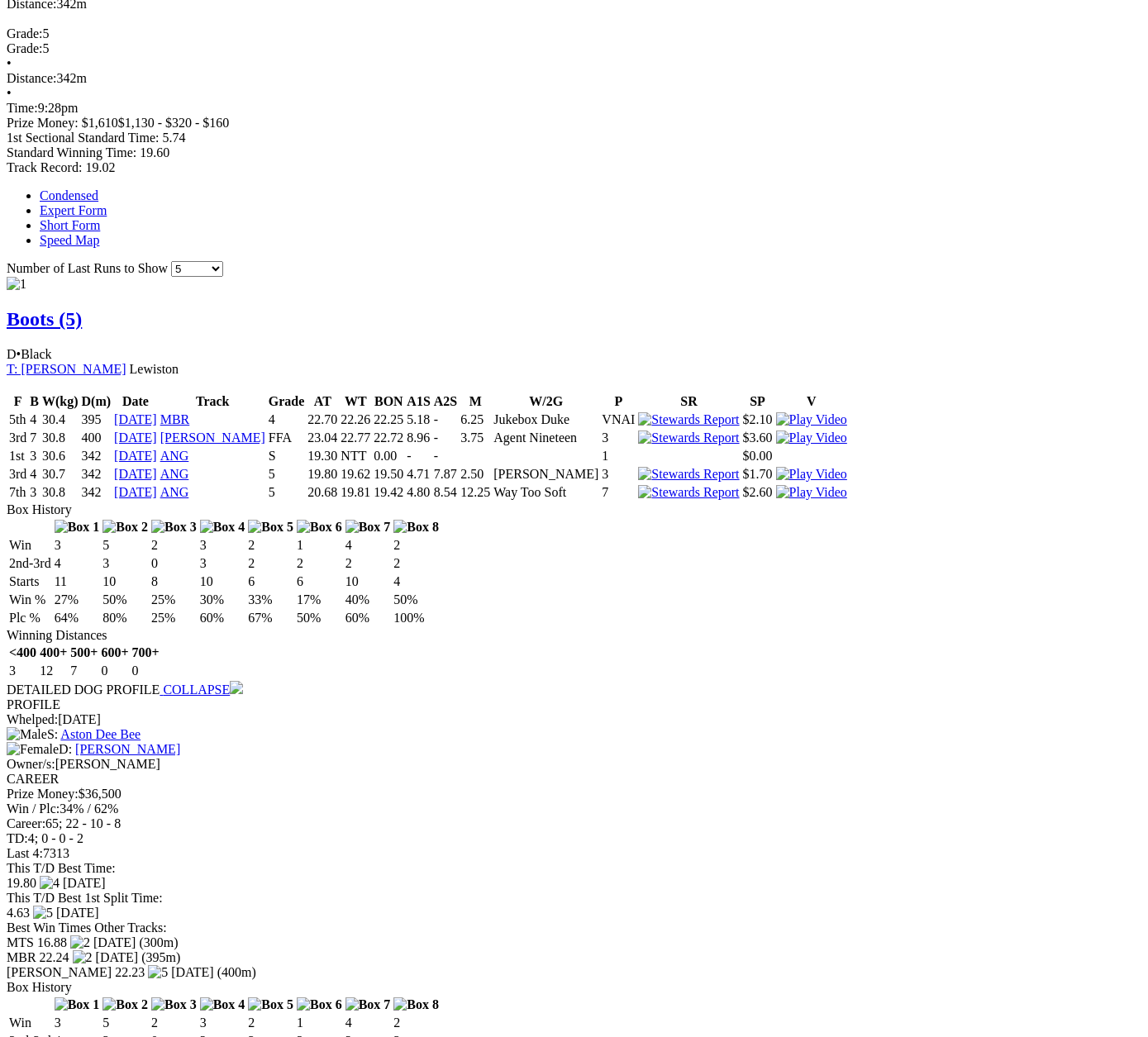
scroll to position [991, 0]
